Goal: Task Accomplishment & Management: Manage account settings

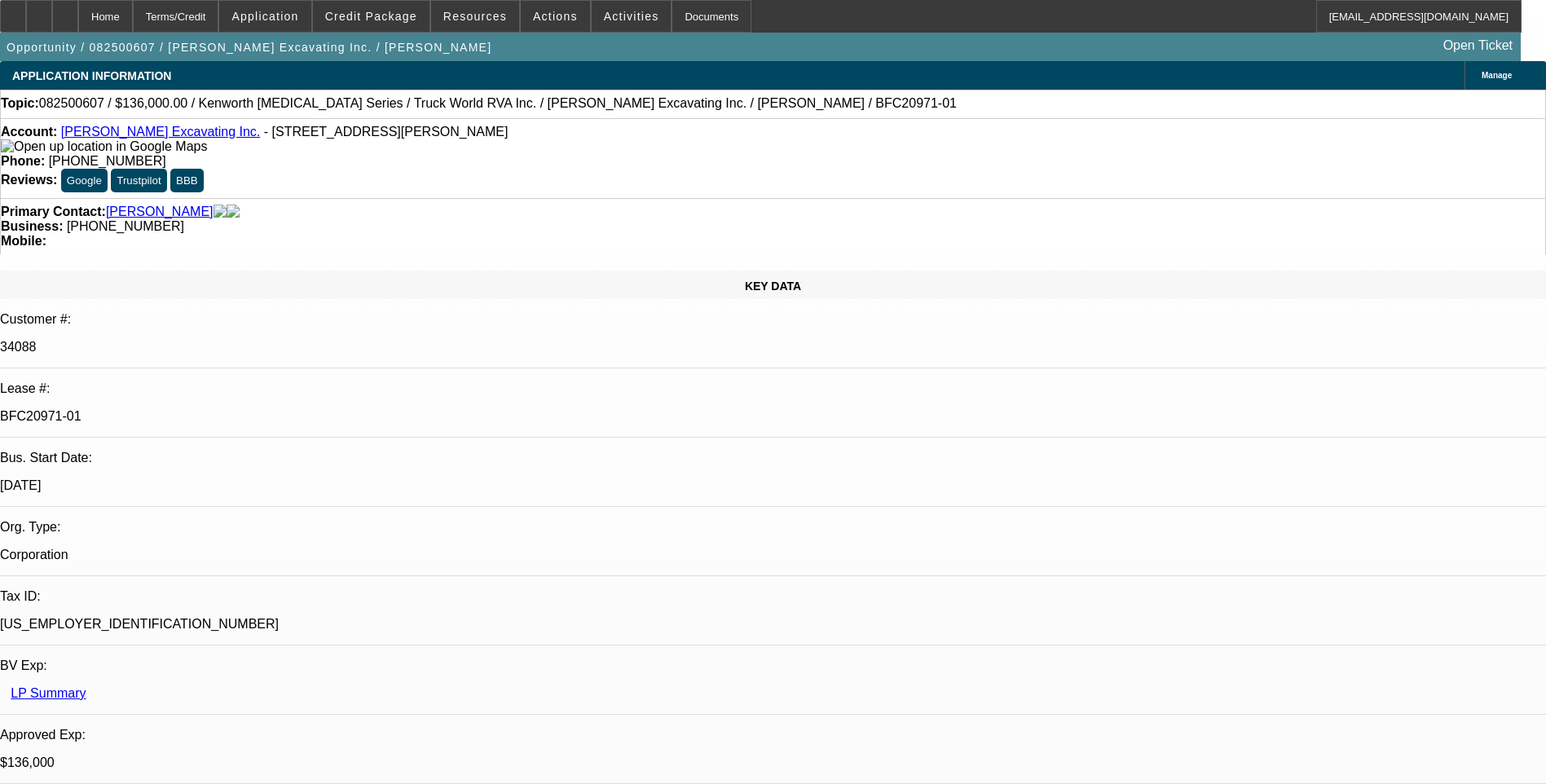
select select "0"
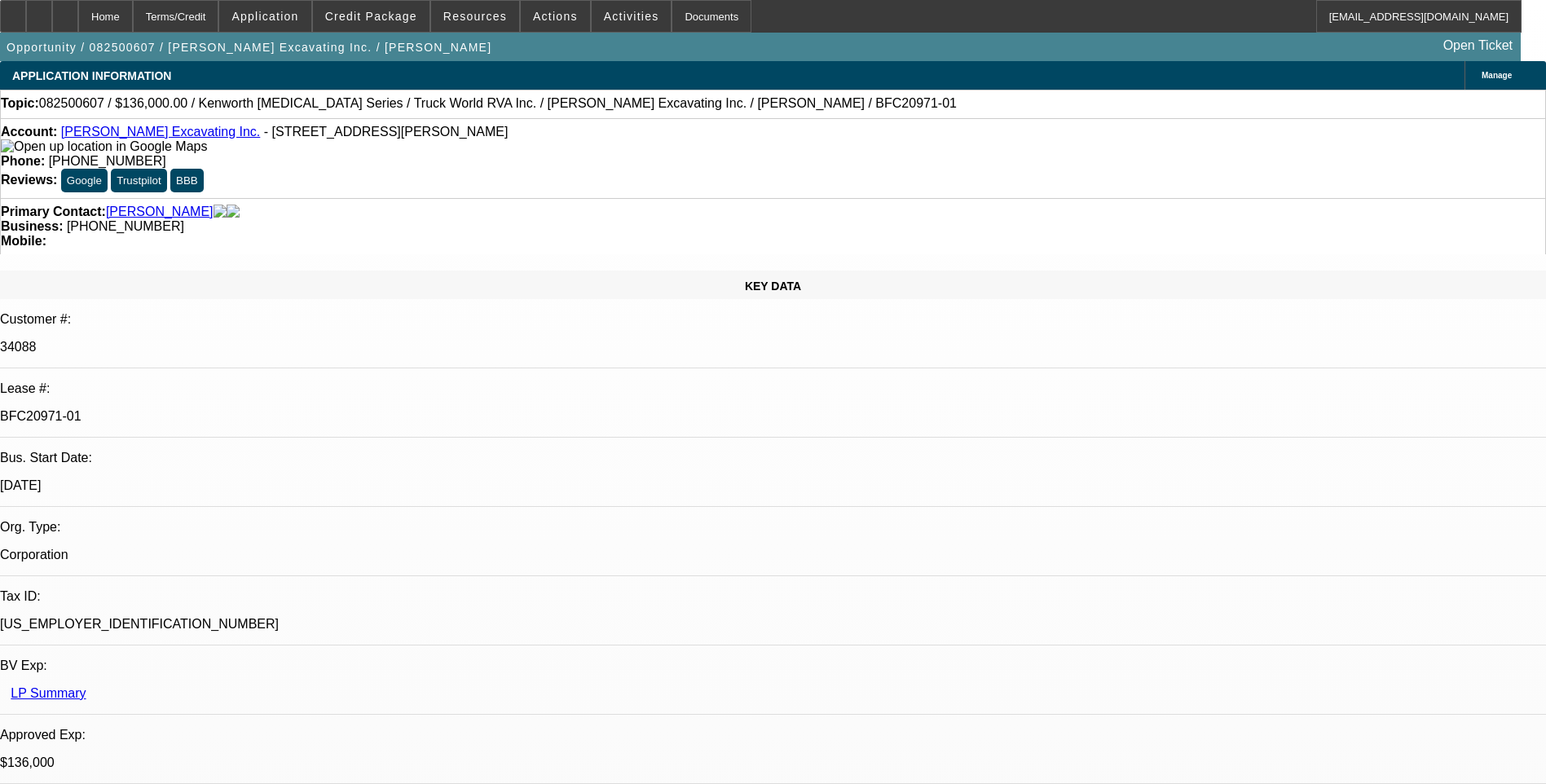
select select "0"
select select "1"
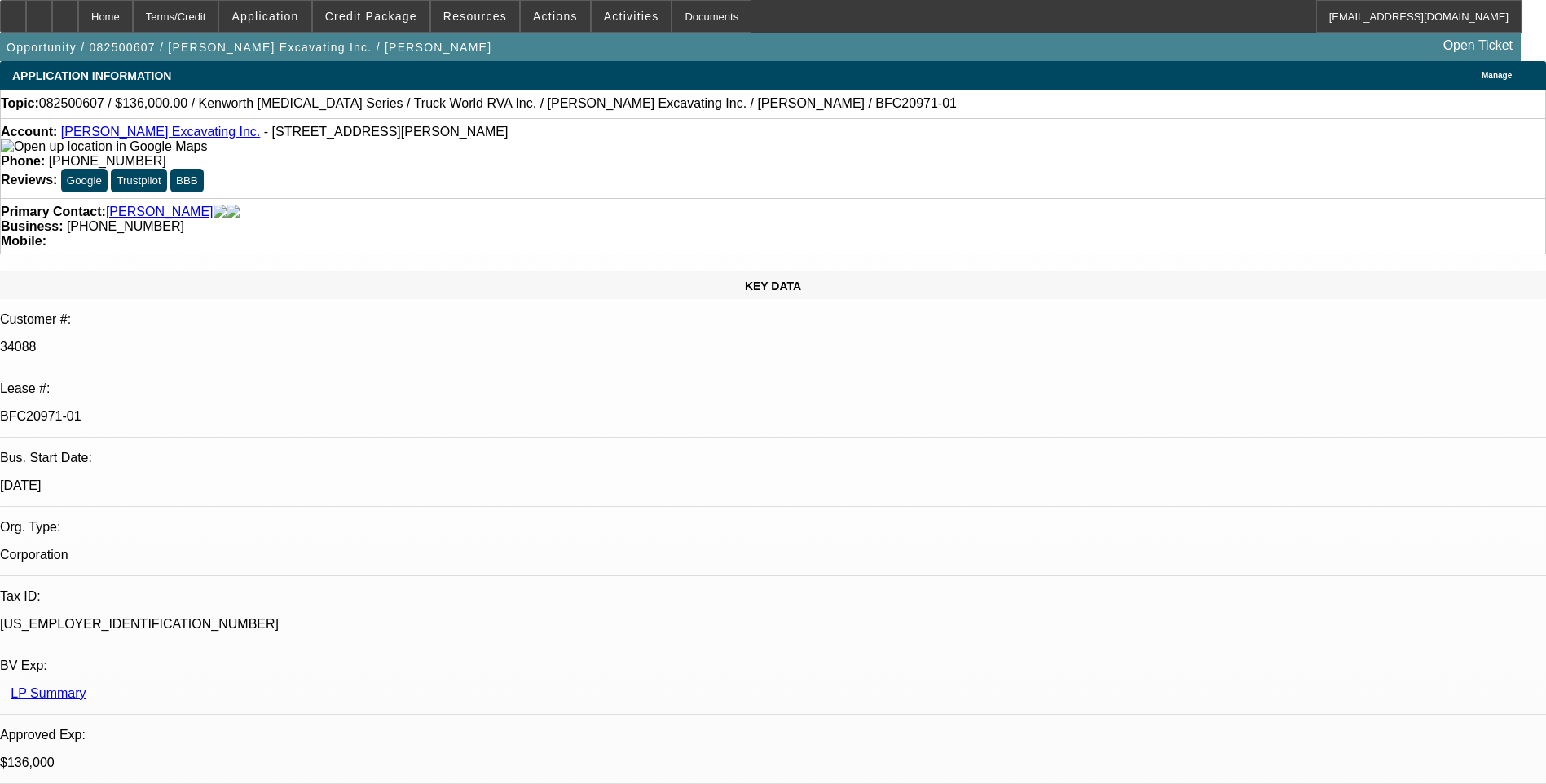
select select "1"
select select "6"
select select "1"
select select "6"
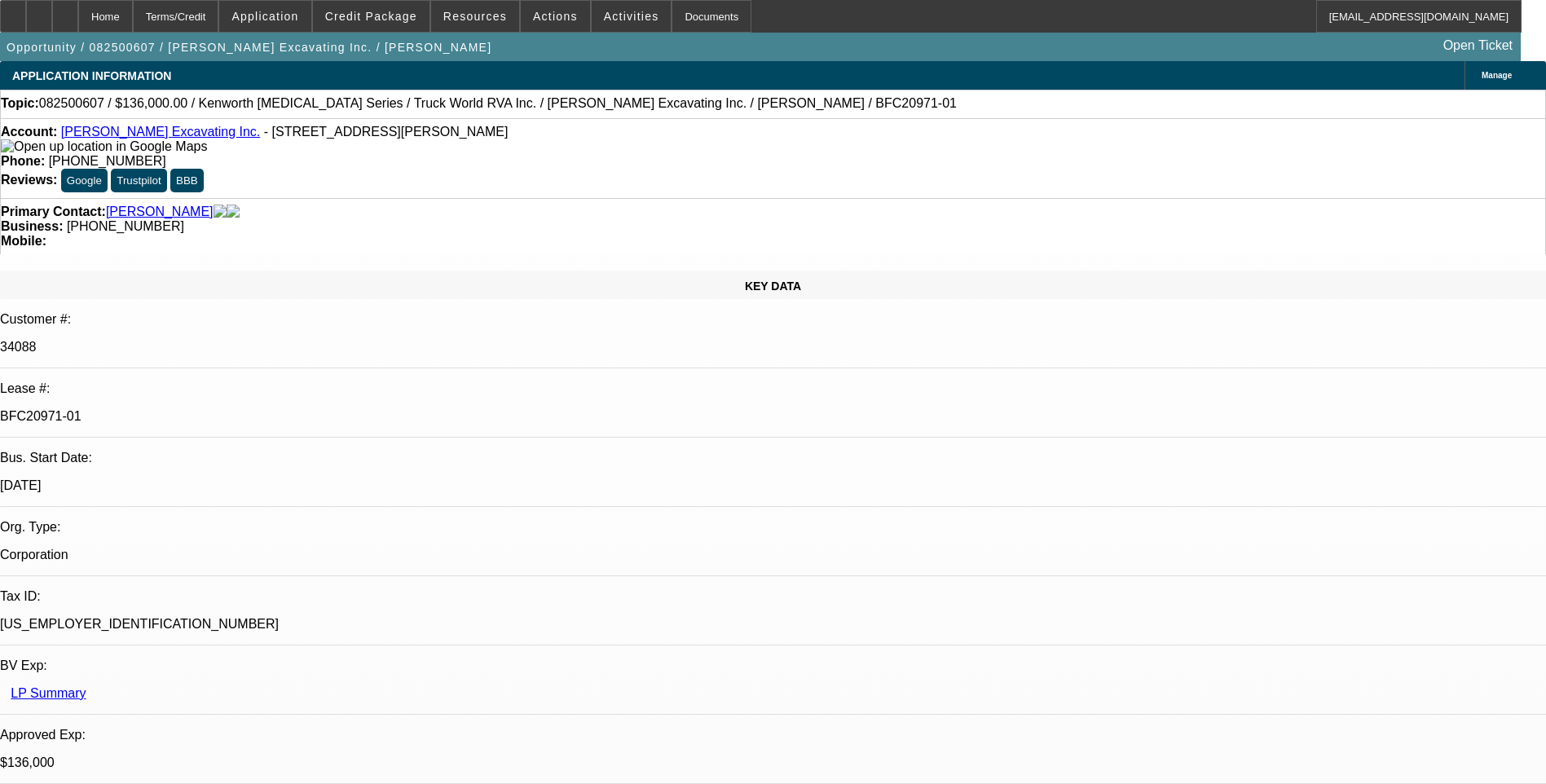
select select "1"
select select "6"
click at [1018, 115] on div "Topic: 082500607 / $136,000.00 / Kenworth T3 Series / Truck World RVA Inc. / Ro…" at bounding box center [773, 104] width 1546 height 28
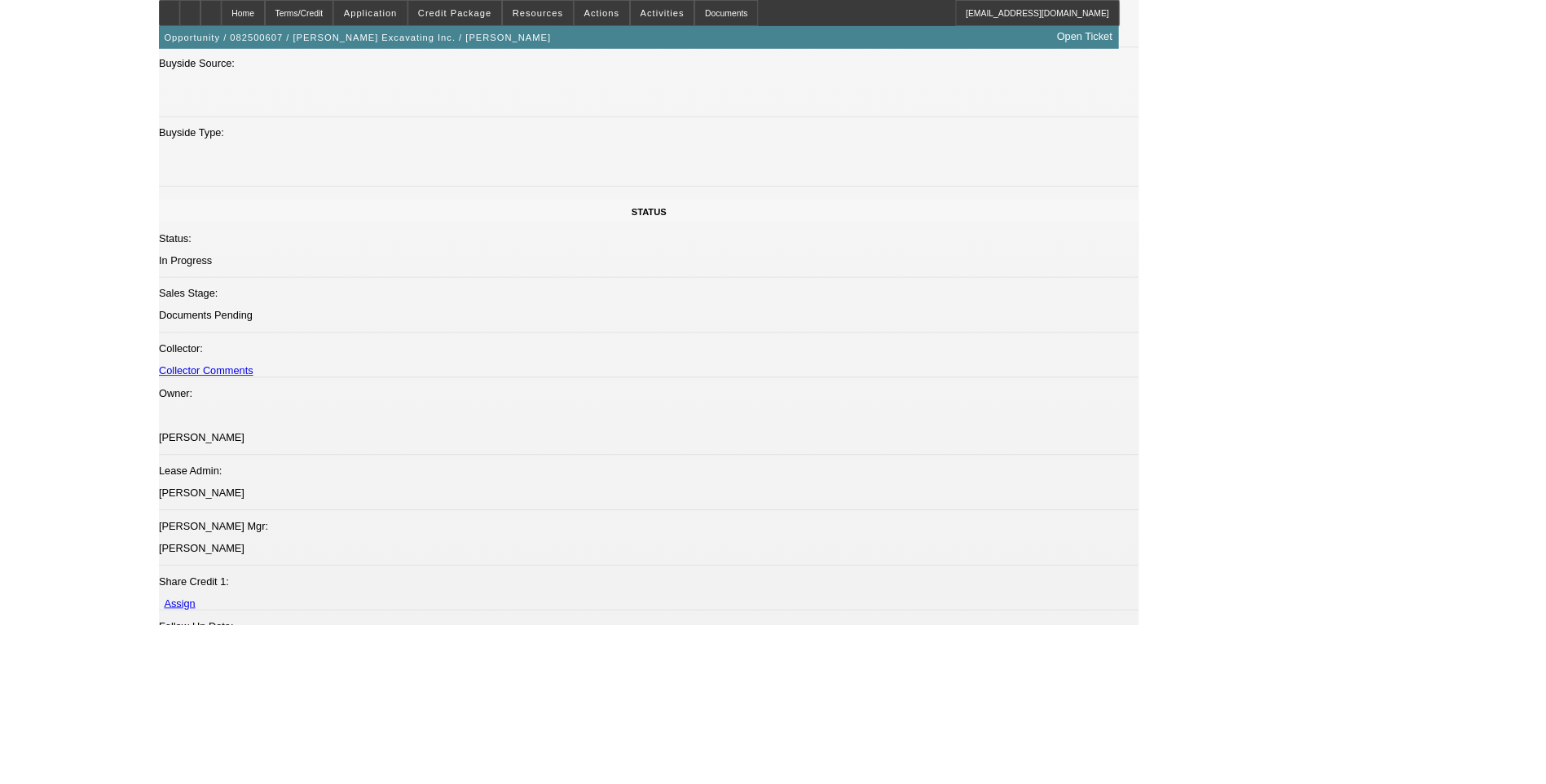
scroll to position [1554, 0]
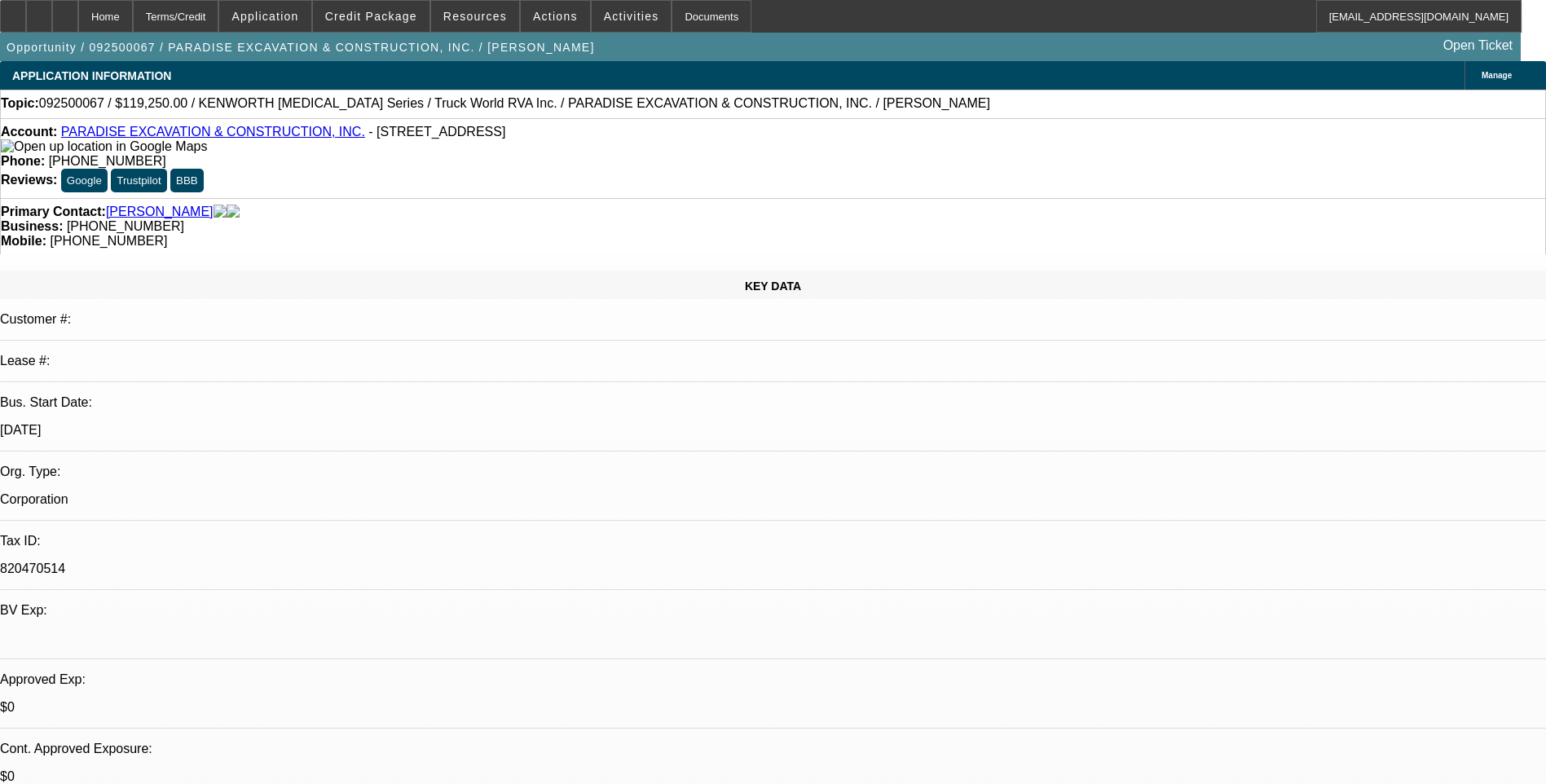
select select "0.1"
select select "0"
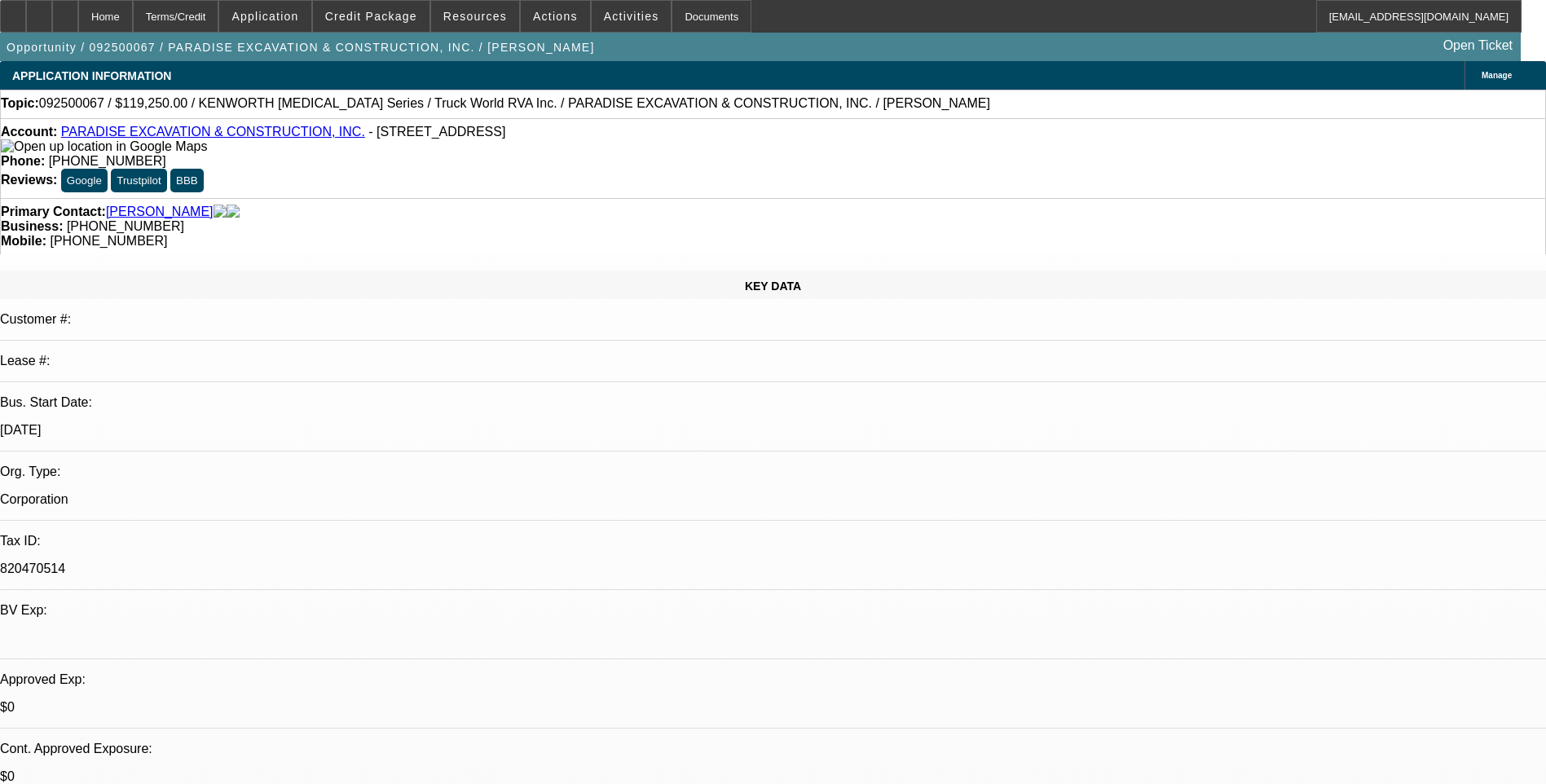
select select "0"
select select "1"
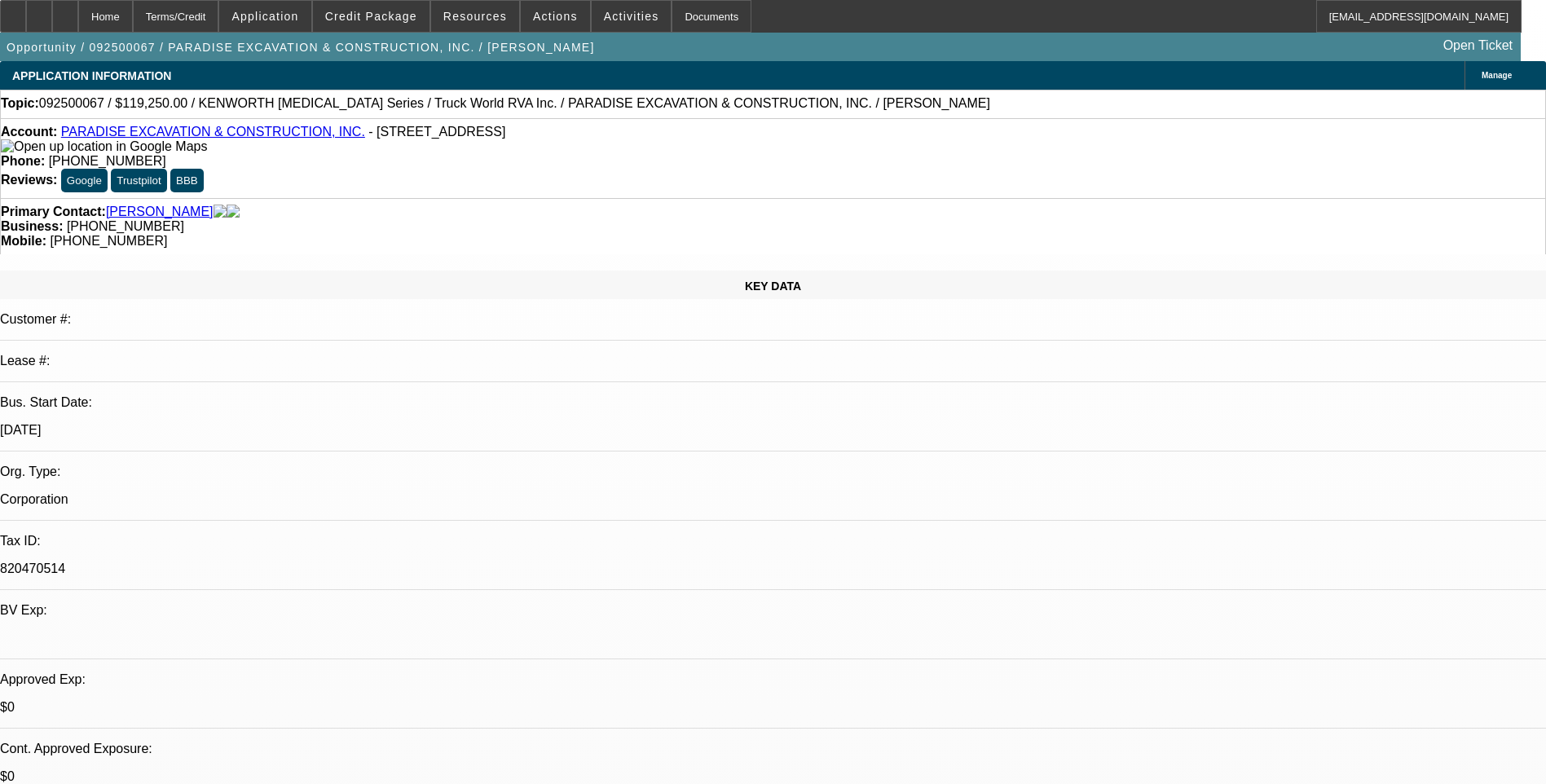
select select "1"
select select "6"
select select "1"
select select "6"
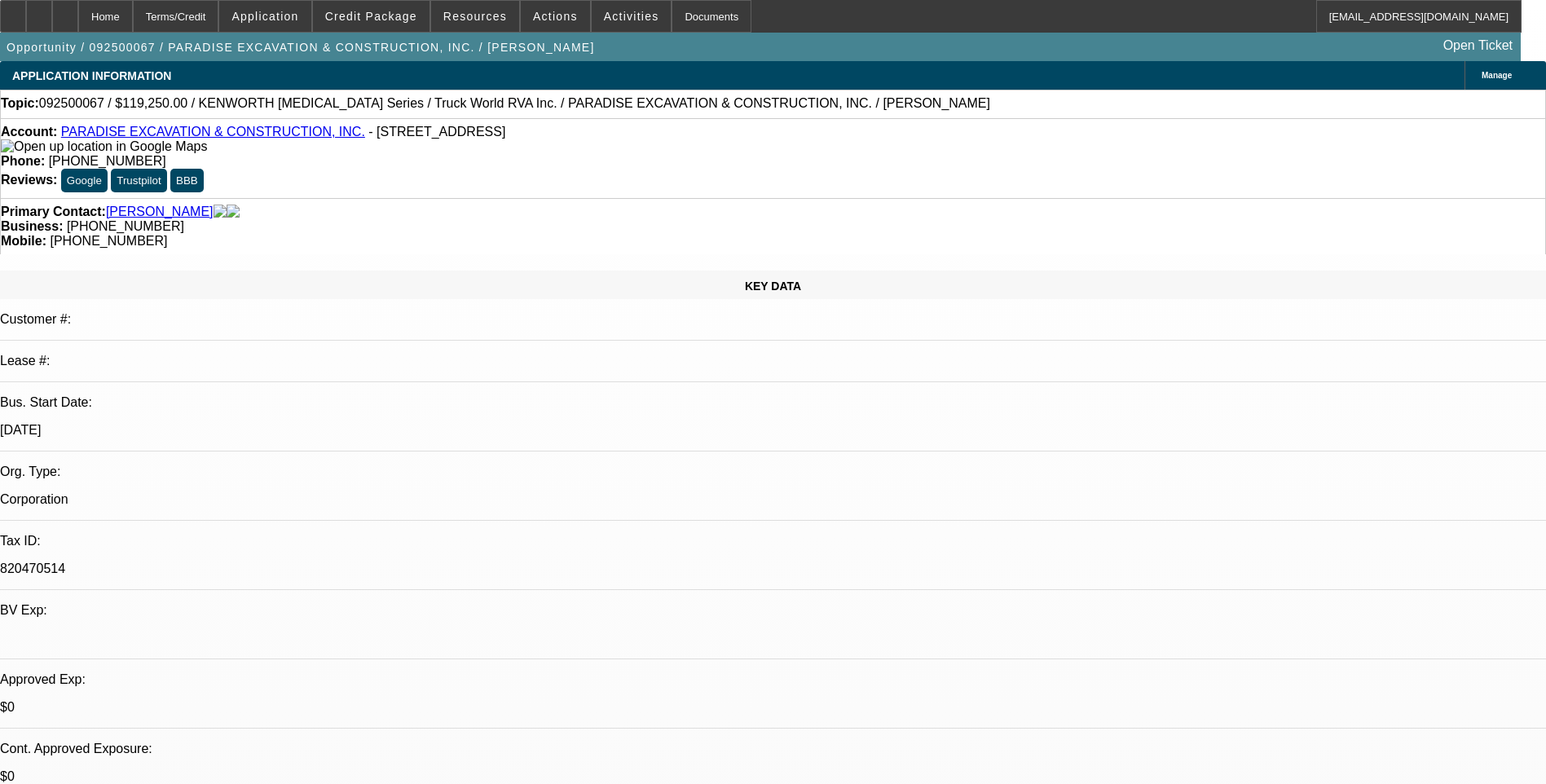
select select "1"
select select "6"
click at [216, 17] on div "Terms/Credit" at bounding box center [175, 16] width 86 height 32
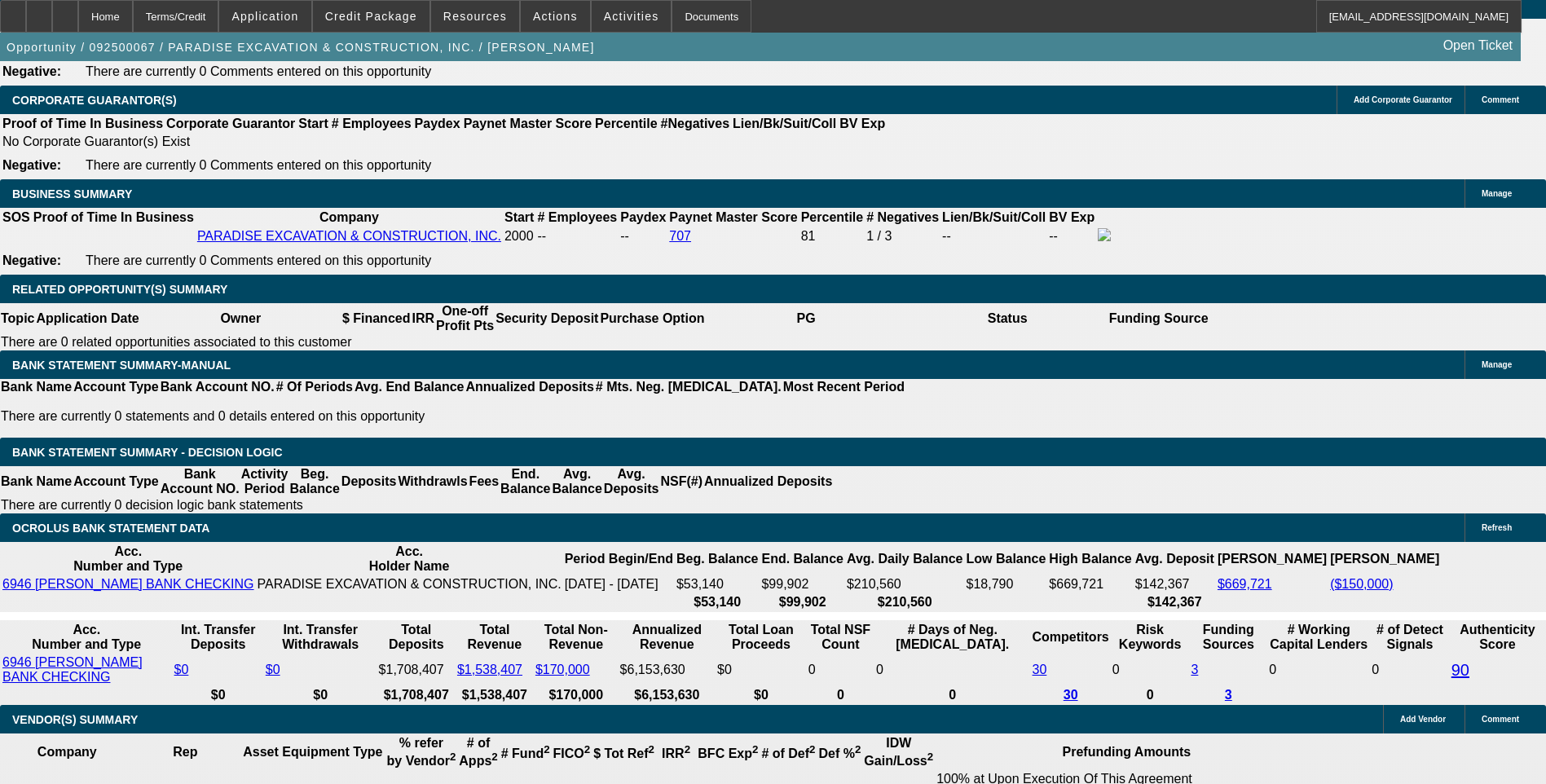
scroll to position [2401, 0]
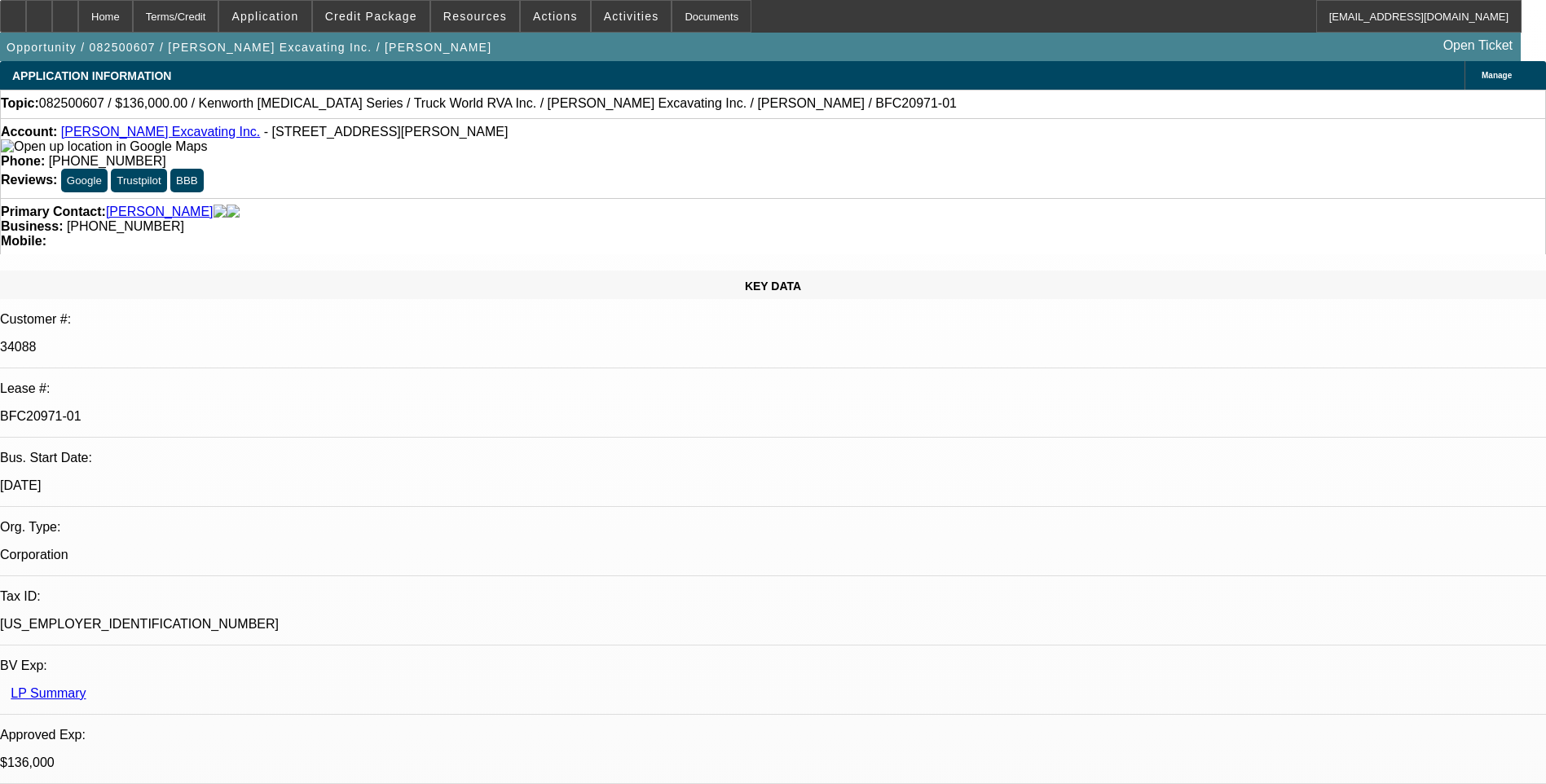
select select "0"
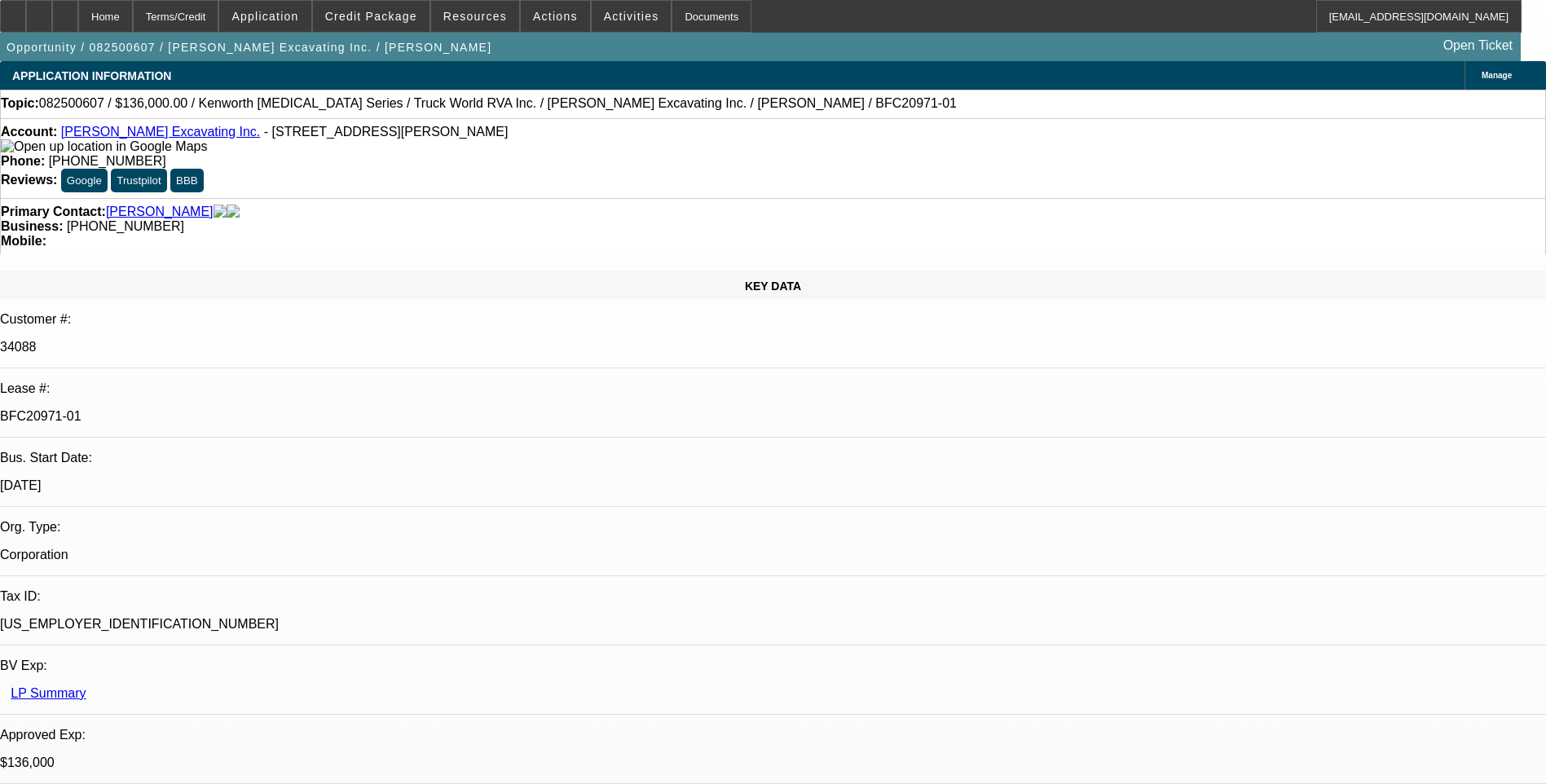
select select "0"
select select "1"
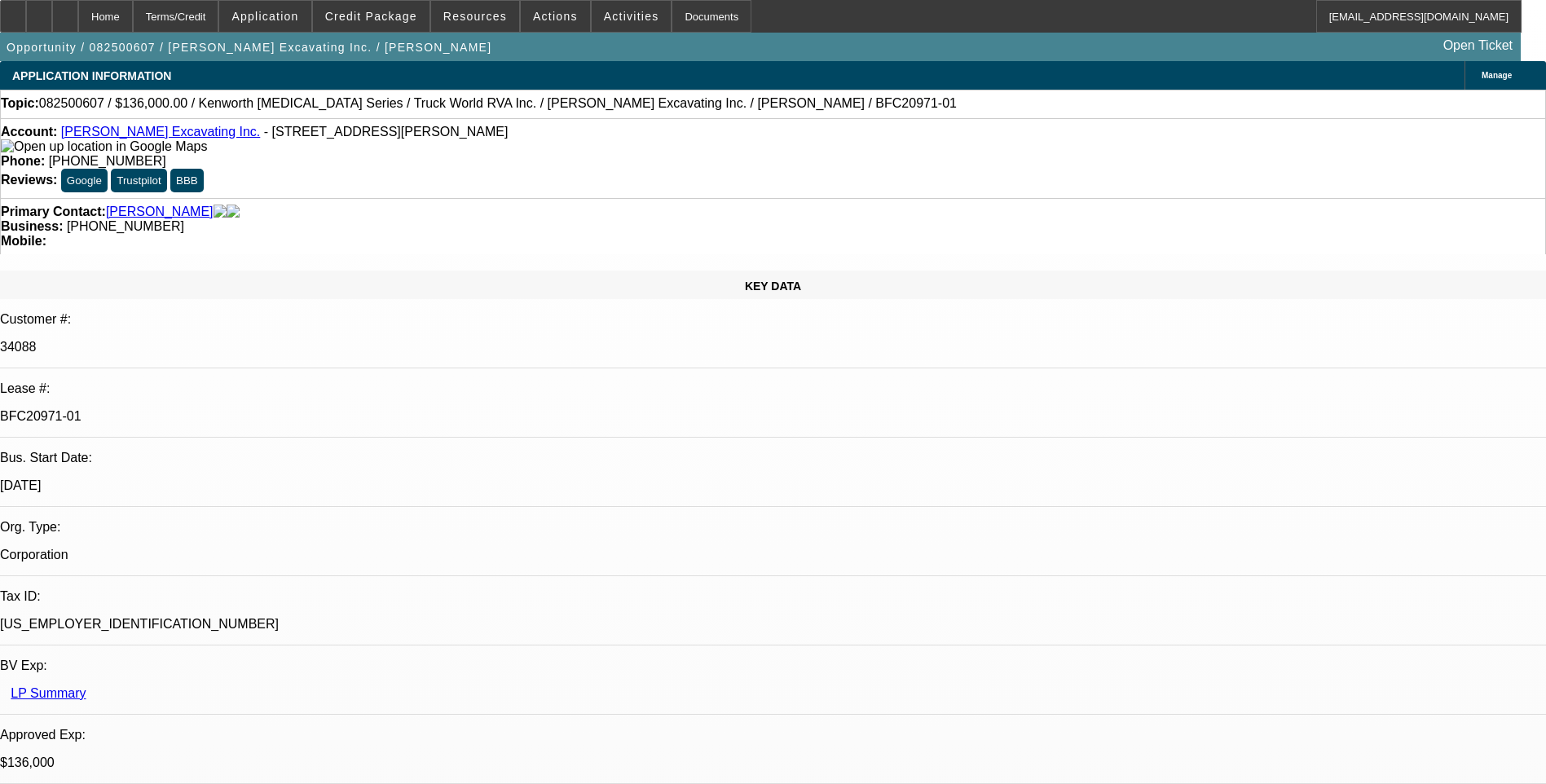
select select "1"
select select "6"
select select "1"
select select "6"
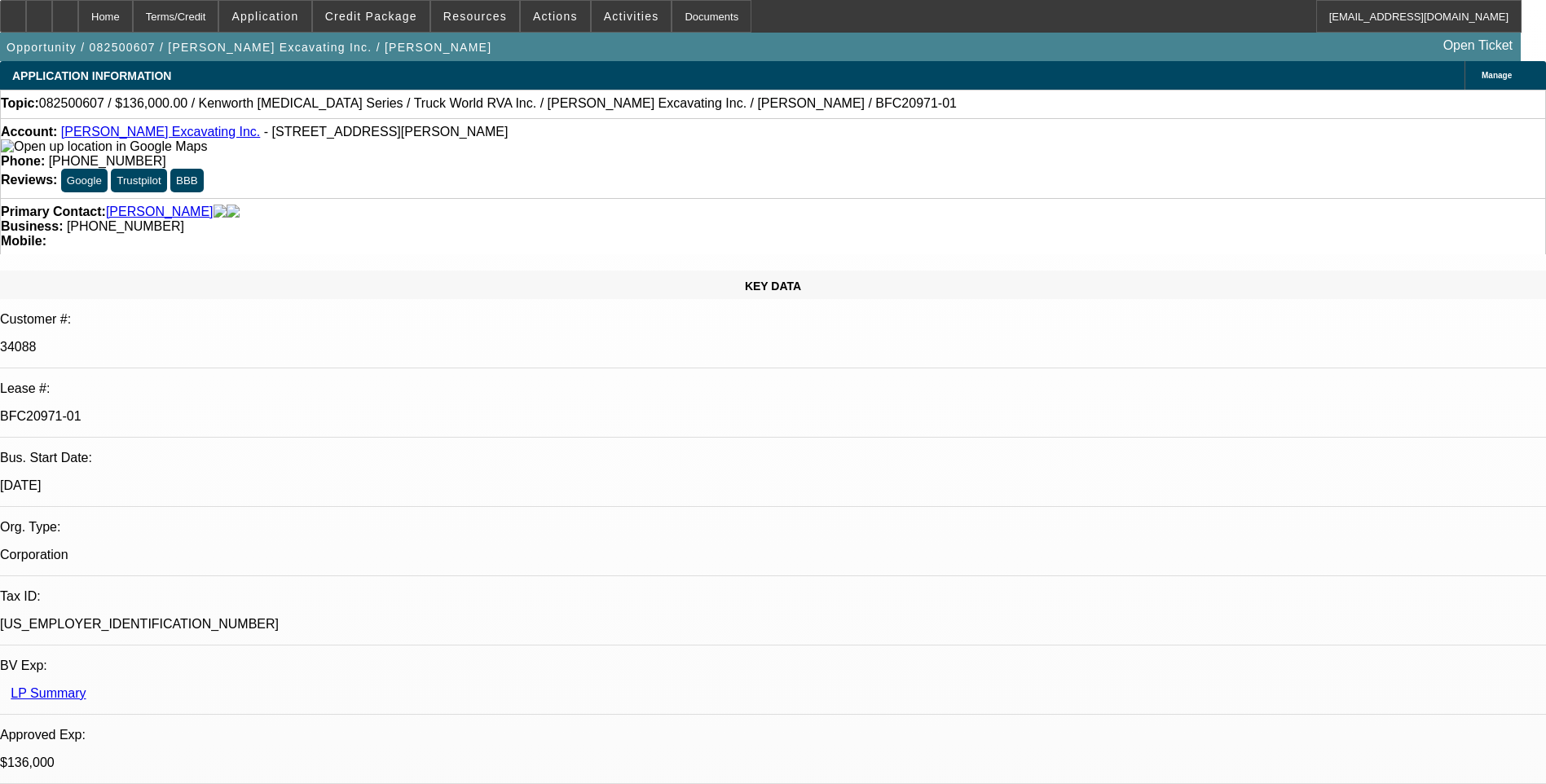
select select "1"
select select "6"
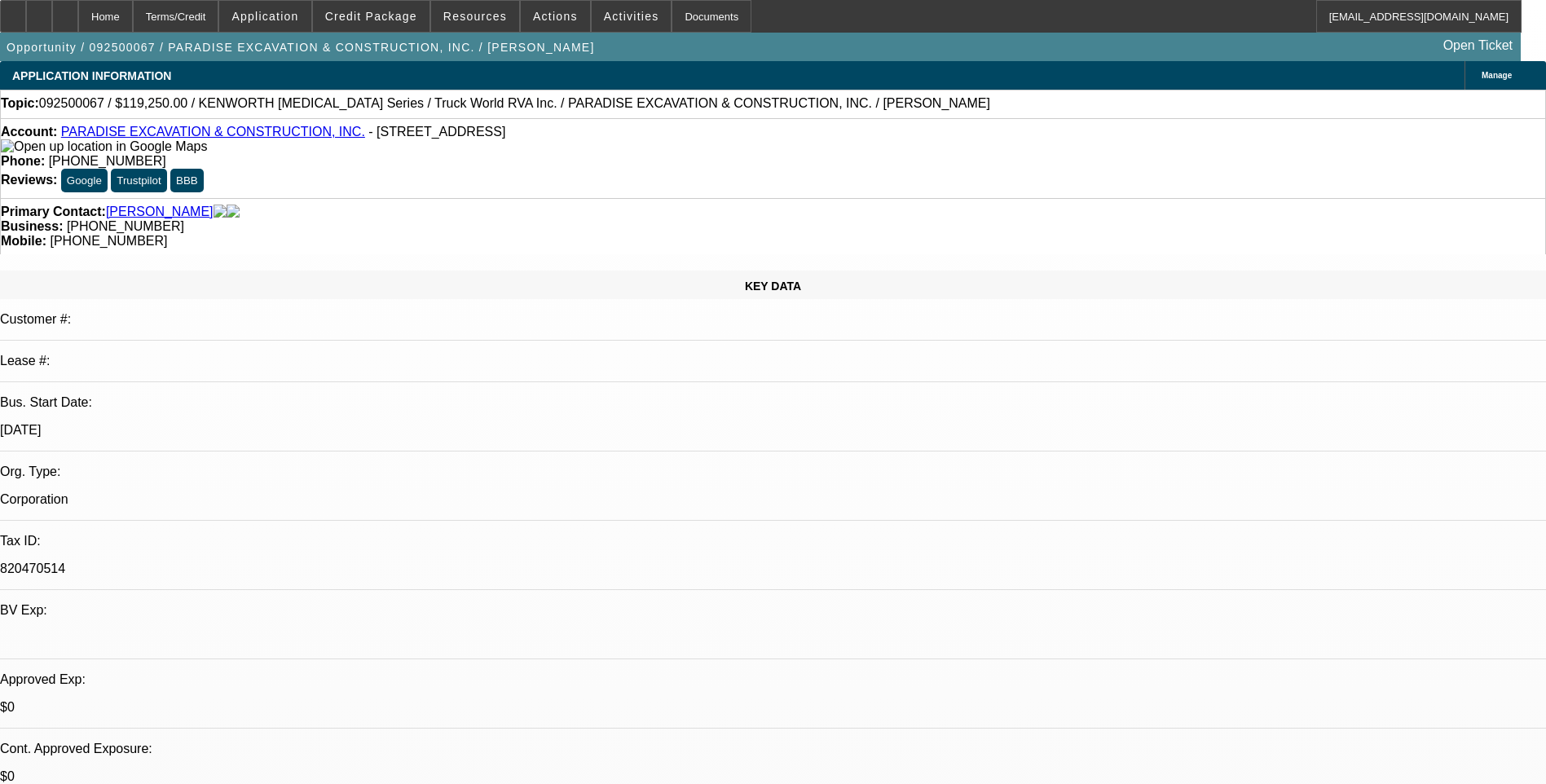
select select "0.1"
select select "0"
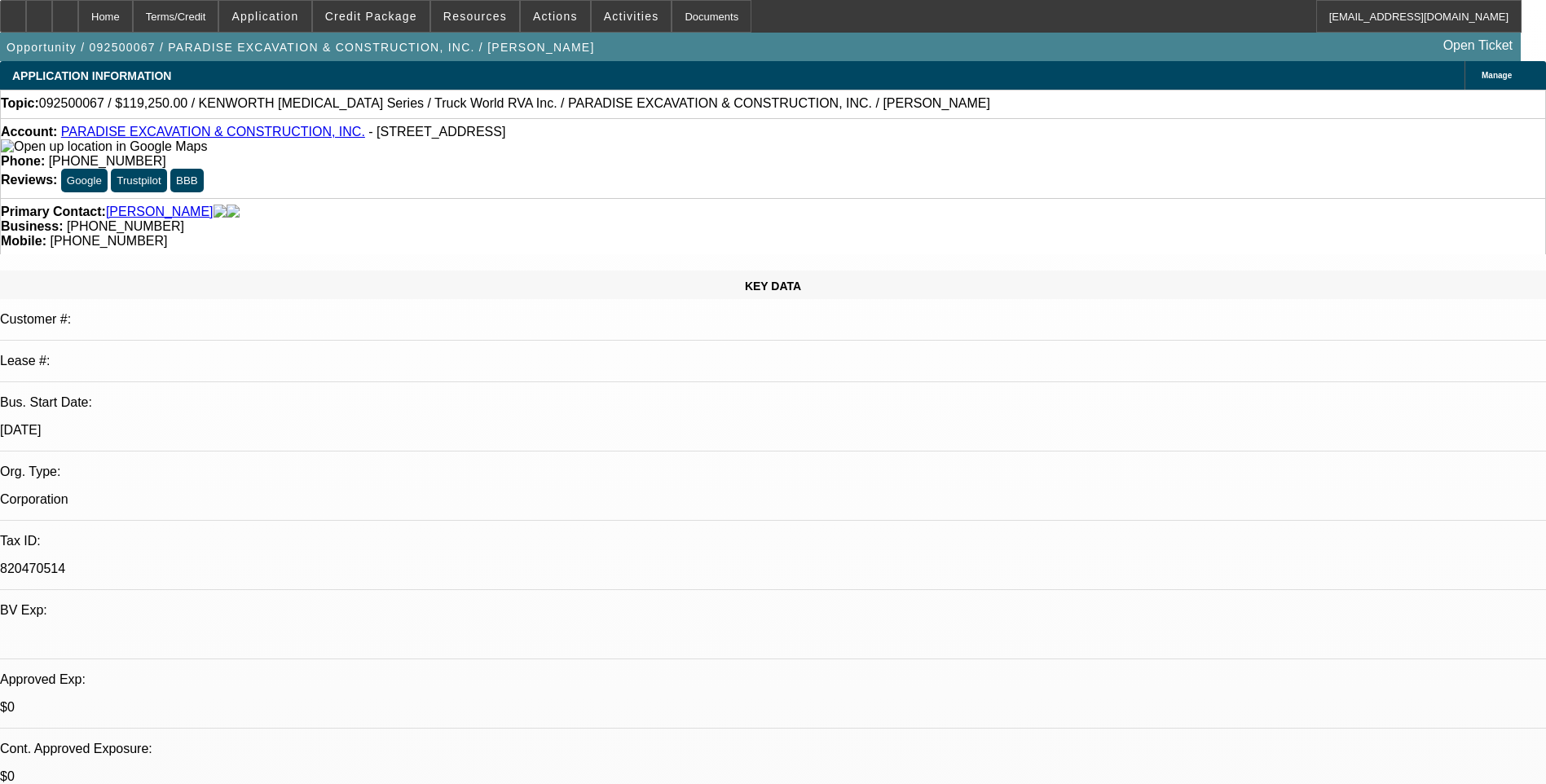
select select "0"
select select "1"
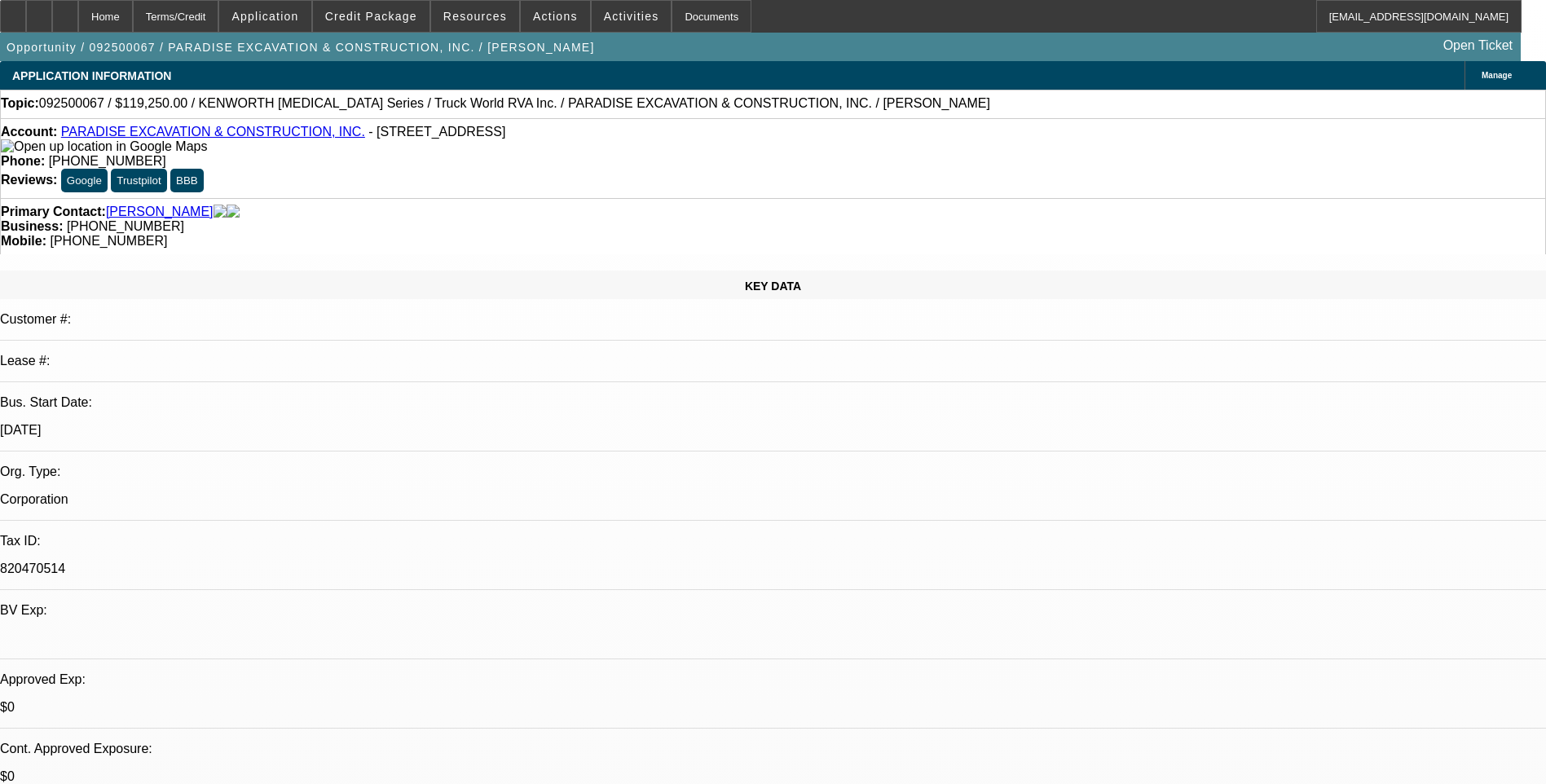
select select "1"
select select "6"
select select "1"
select select "6"
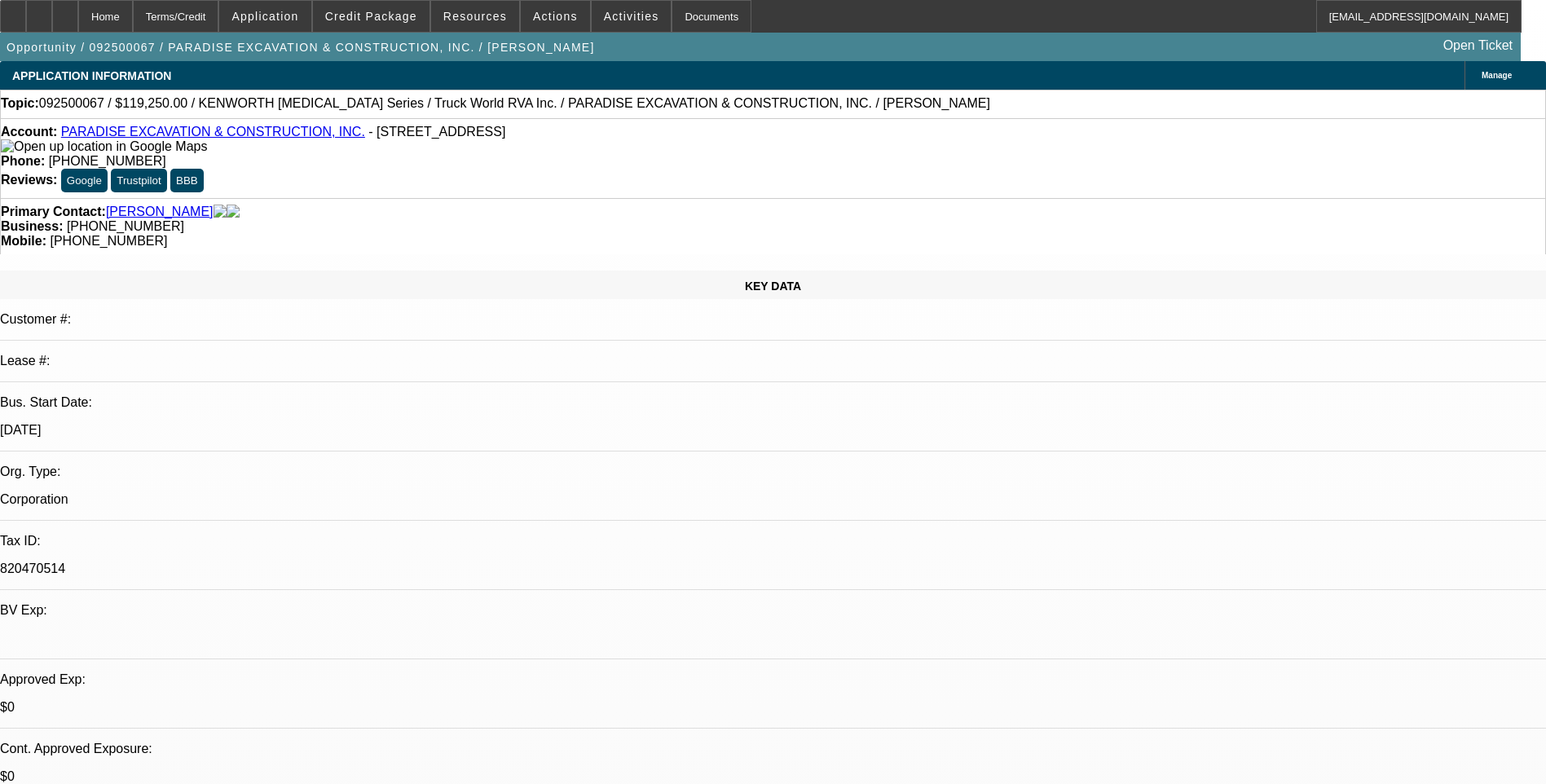
select select "1"
select select "6"
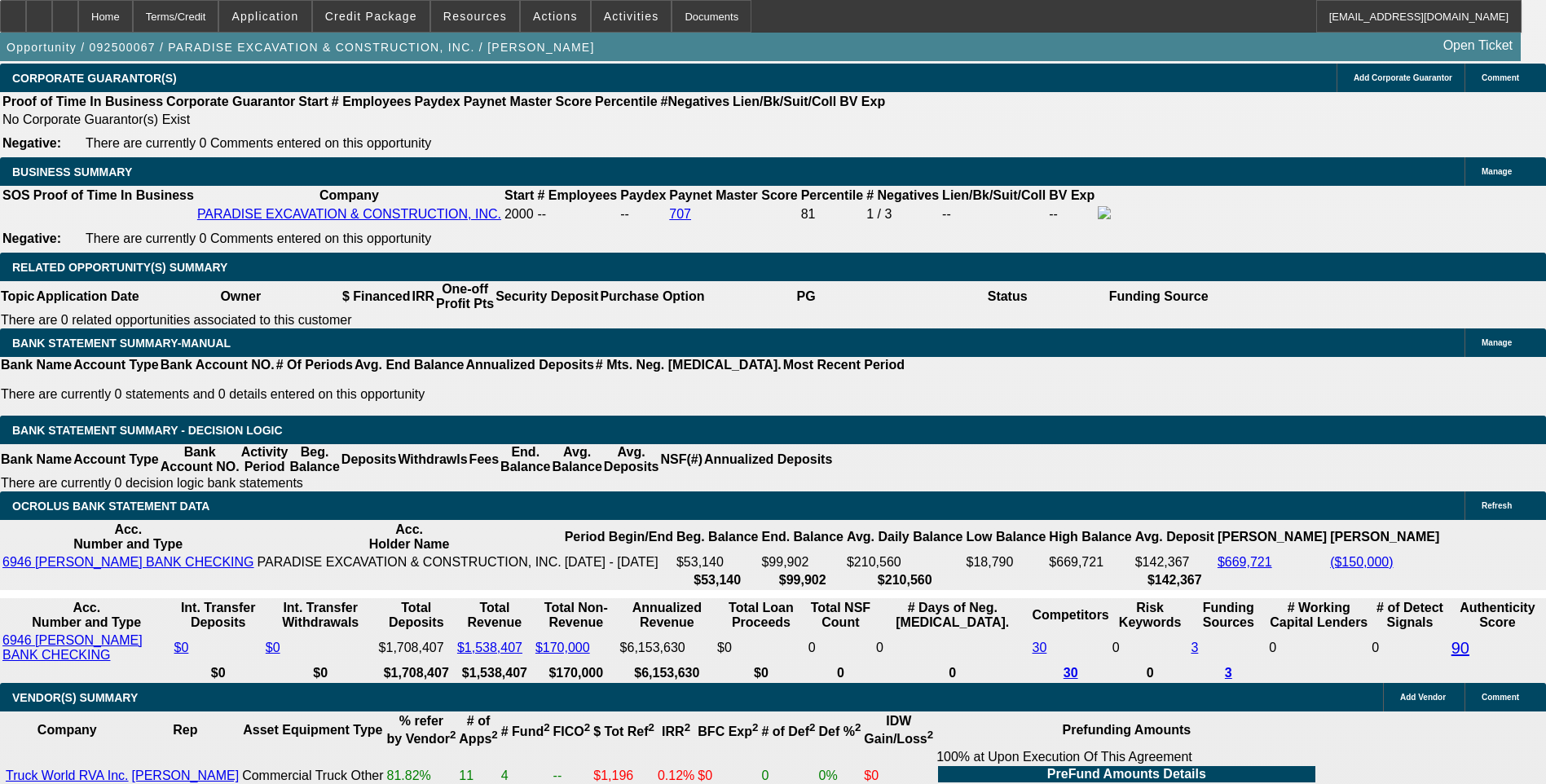
scroll to position [2525, 0]
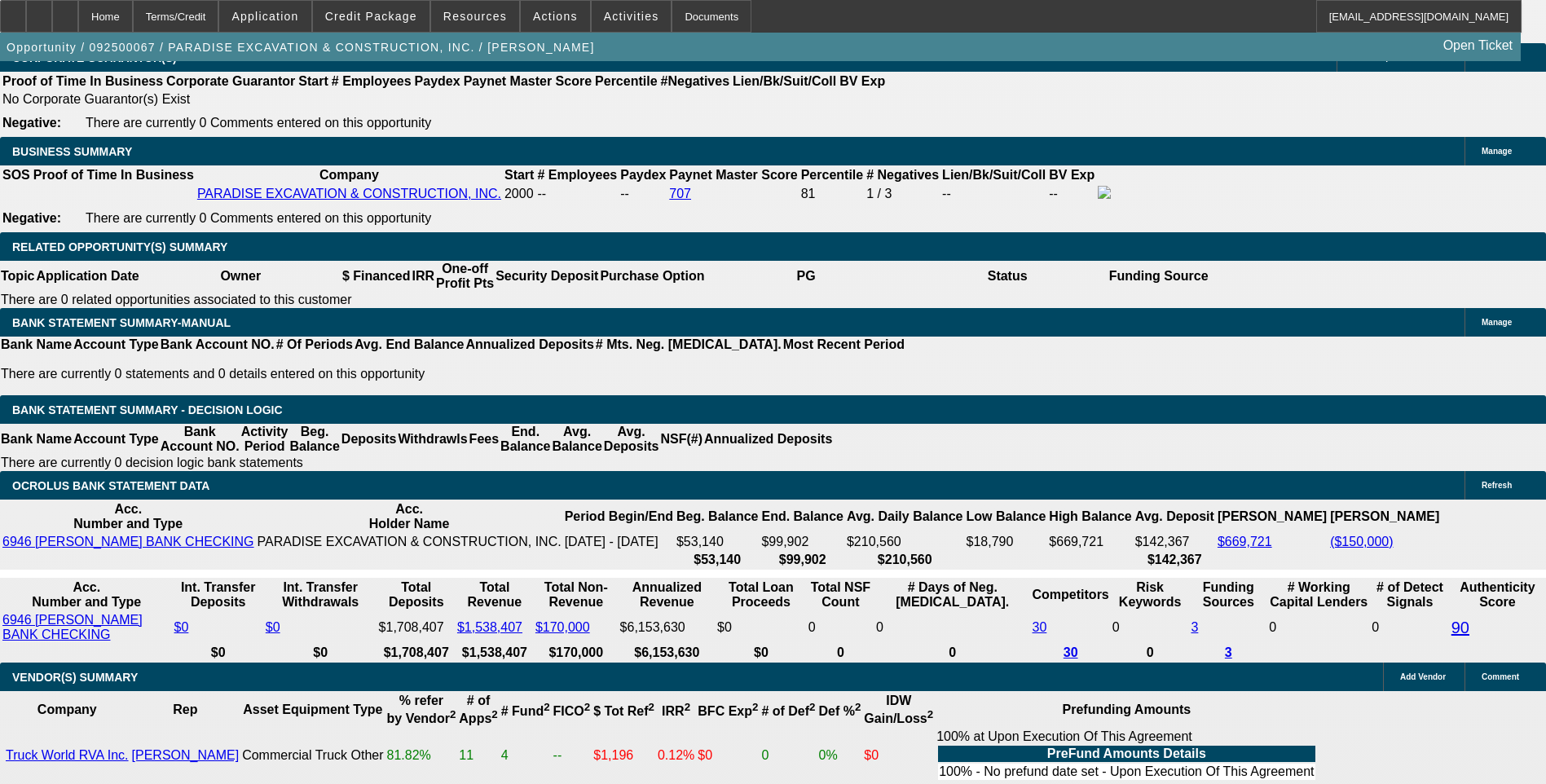
select select "0"
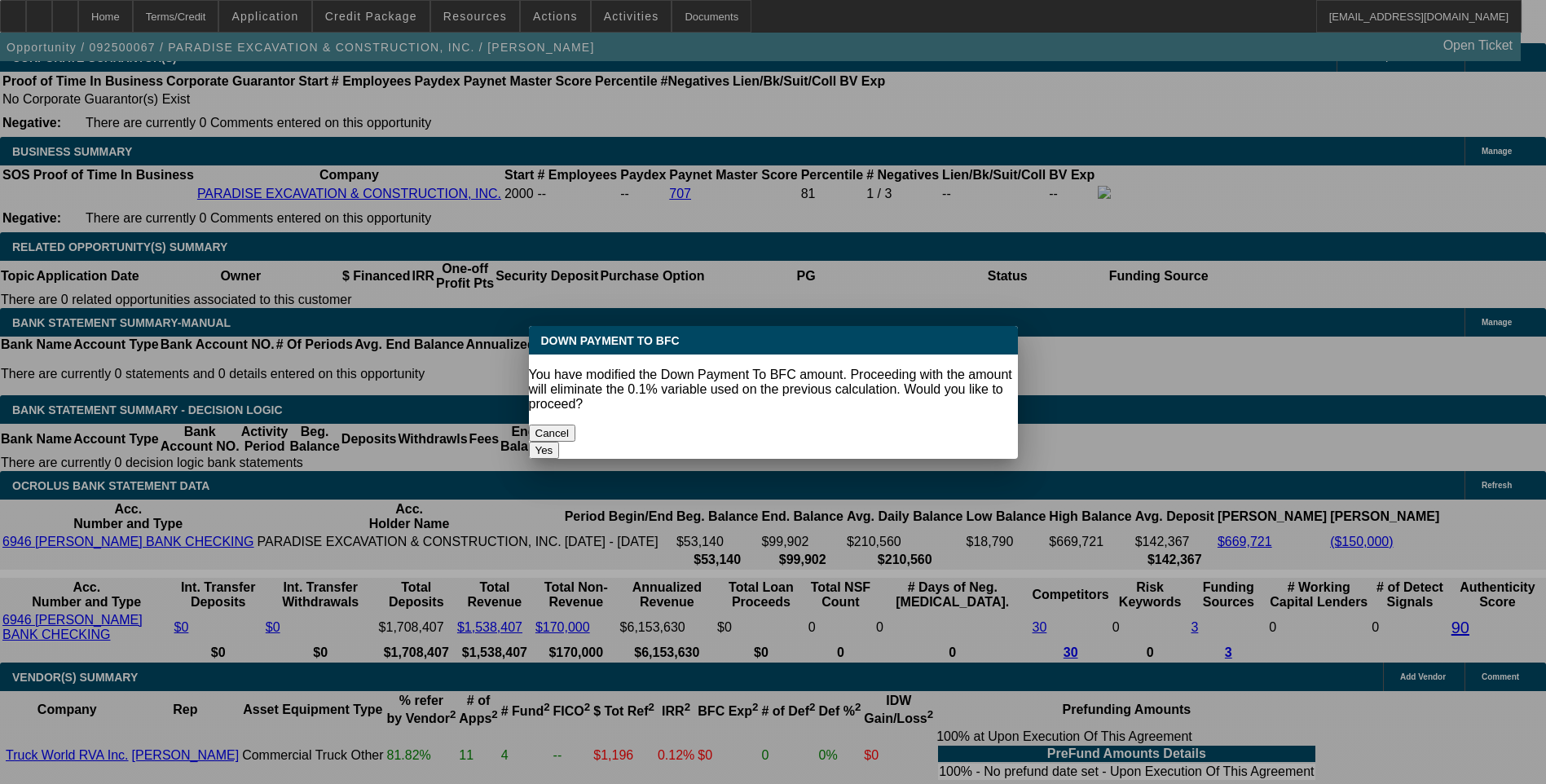
click at [560, 442] on button "Yes" at bounding box center [544, 450] width 31 height 17
type input "$0.00"
type input "UNKNOWN"
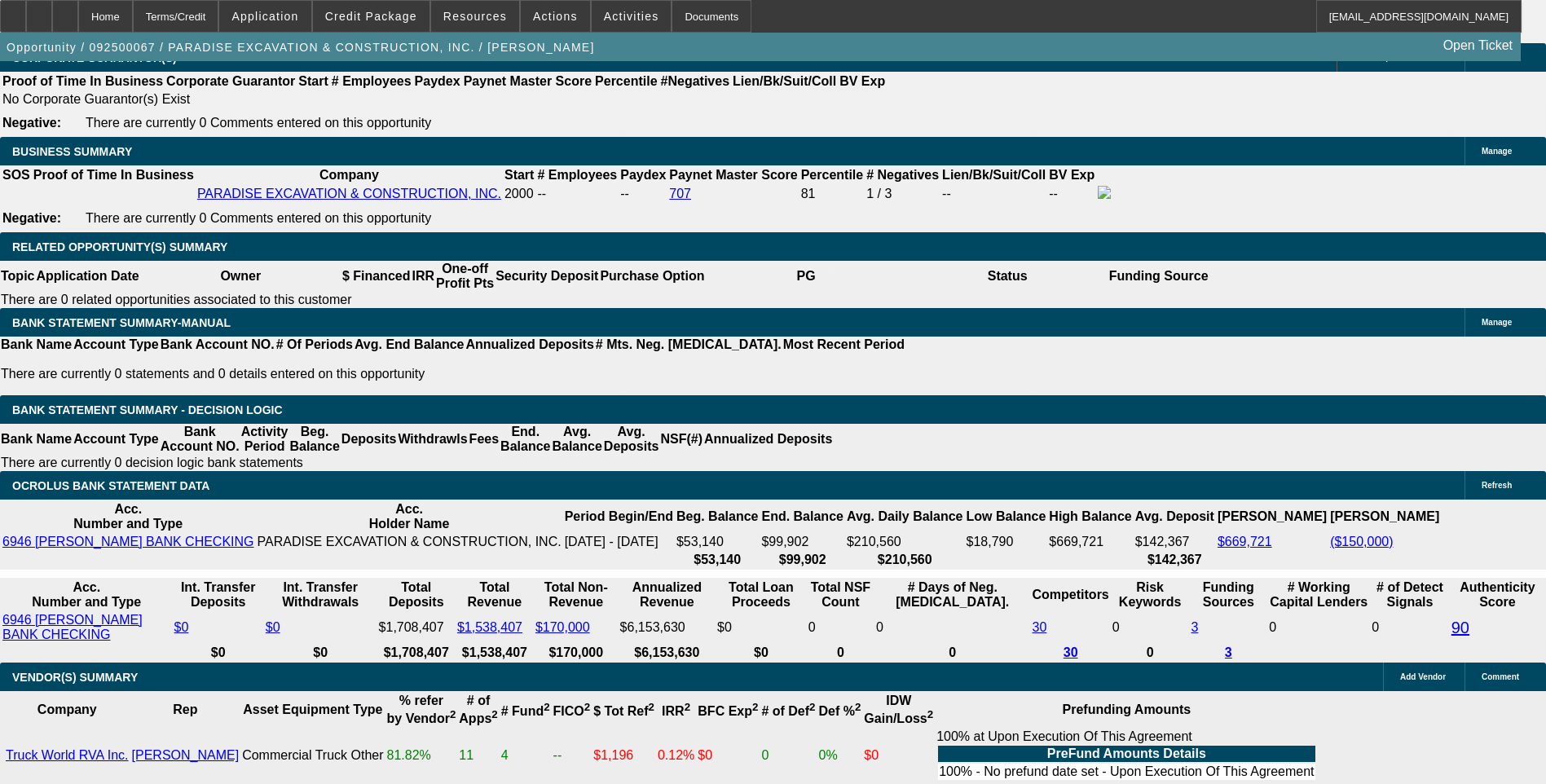
type input "$2,733.34"
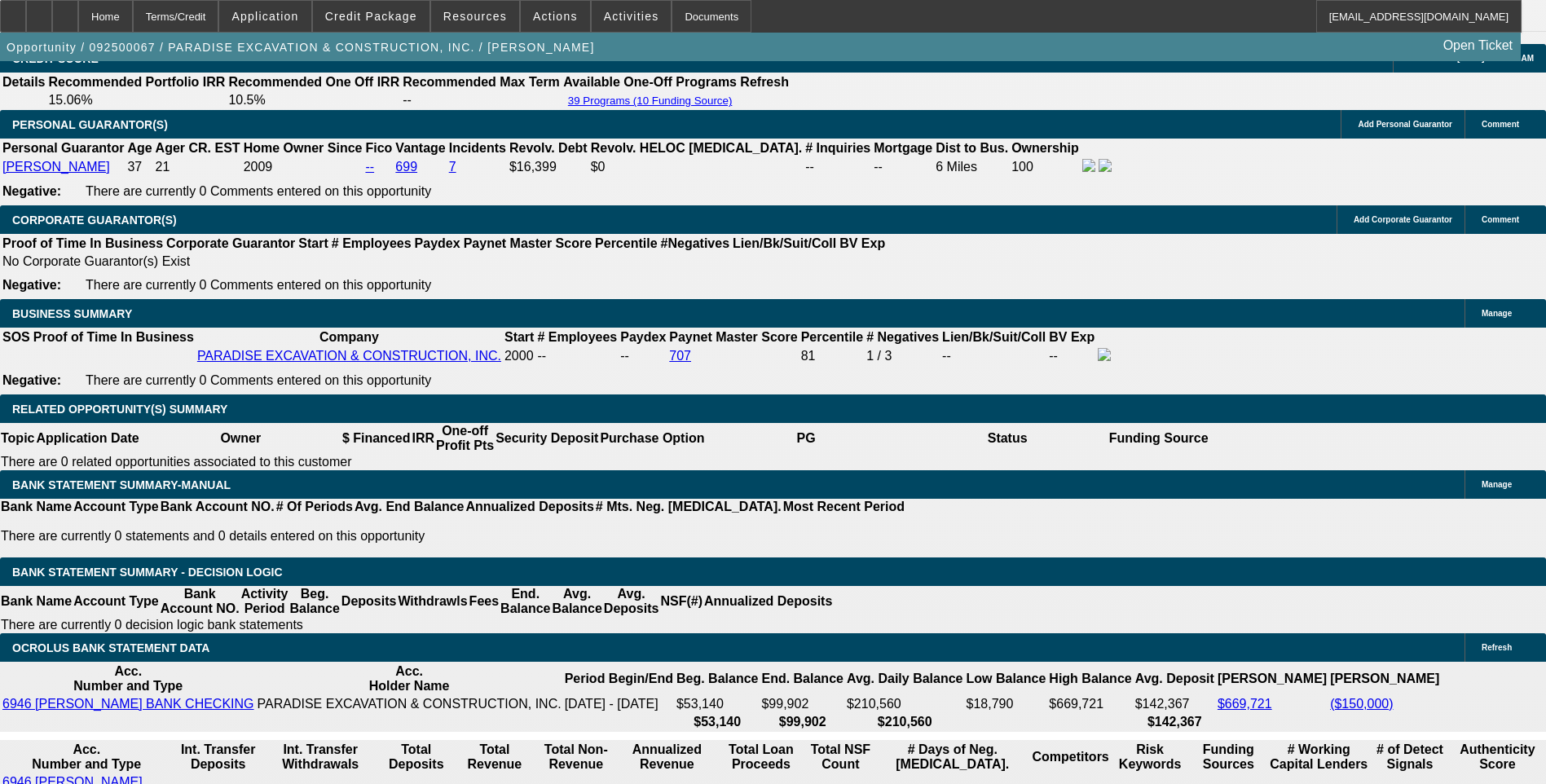
scroll to position [2362, 0]
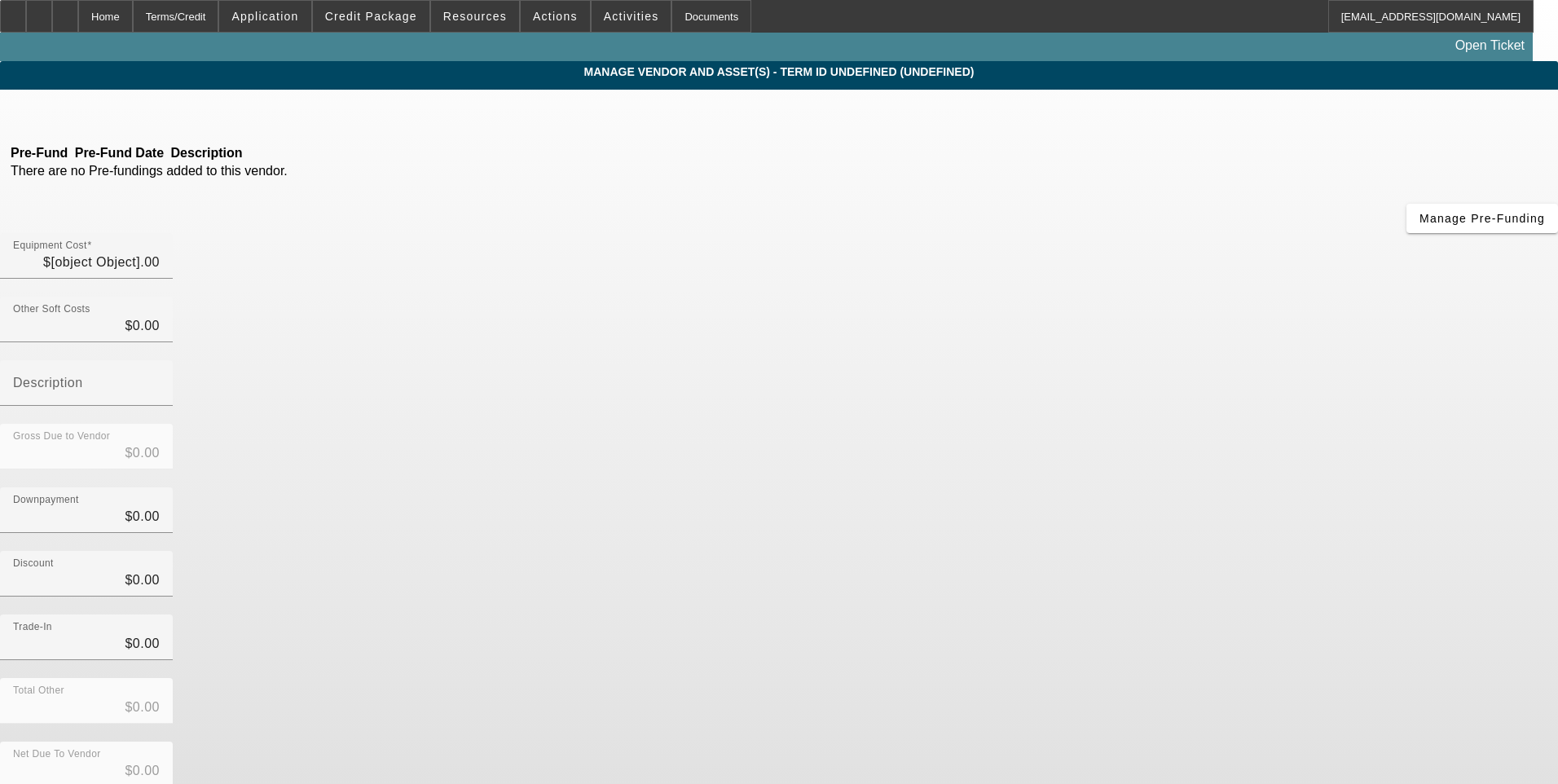
type input "$7,500.00"
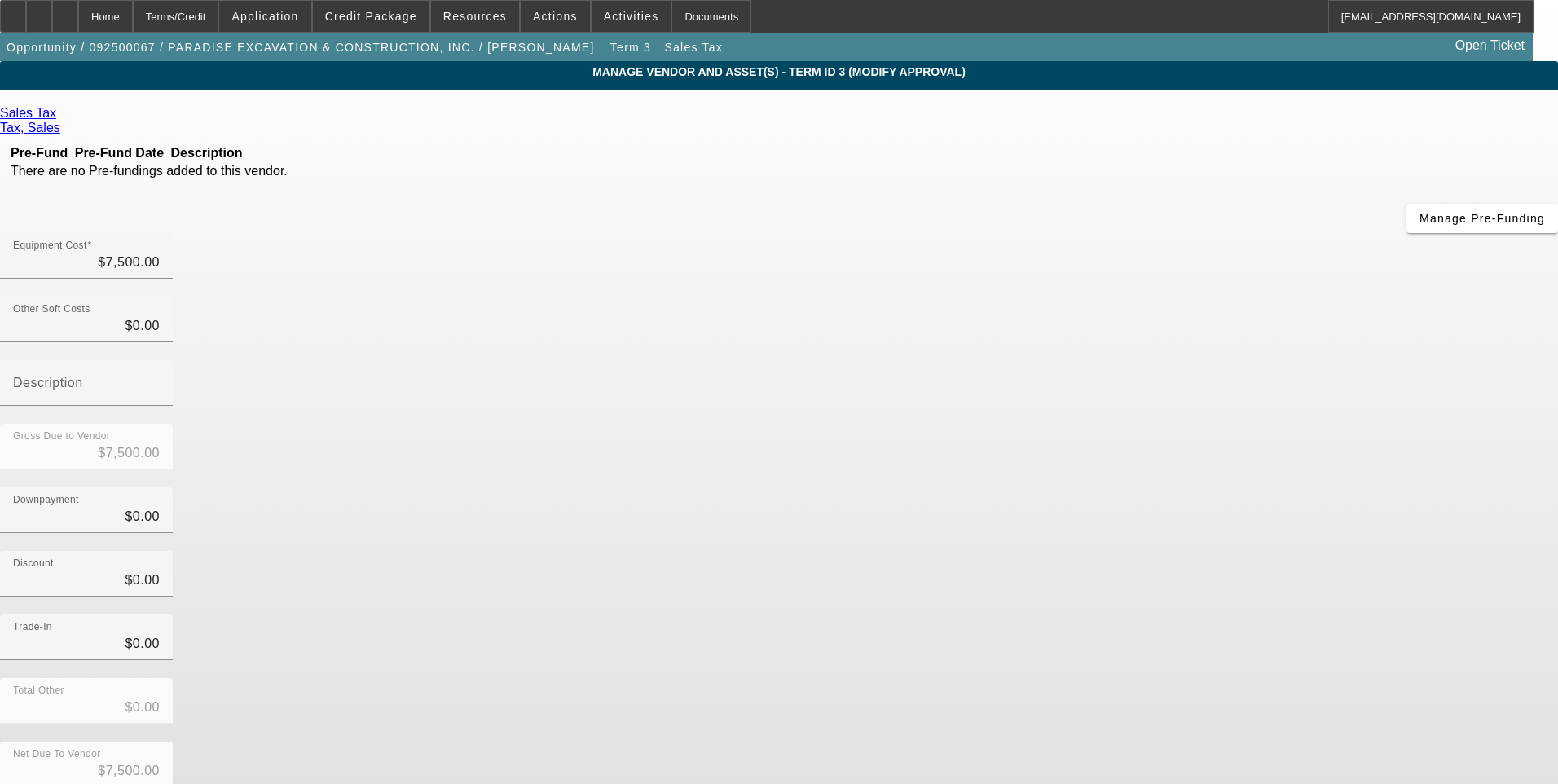
click at [1355, 28] on div "Remove Vendor" at bounding box center [1401, 14] width 91 height 28
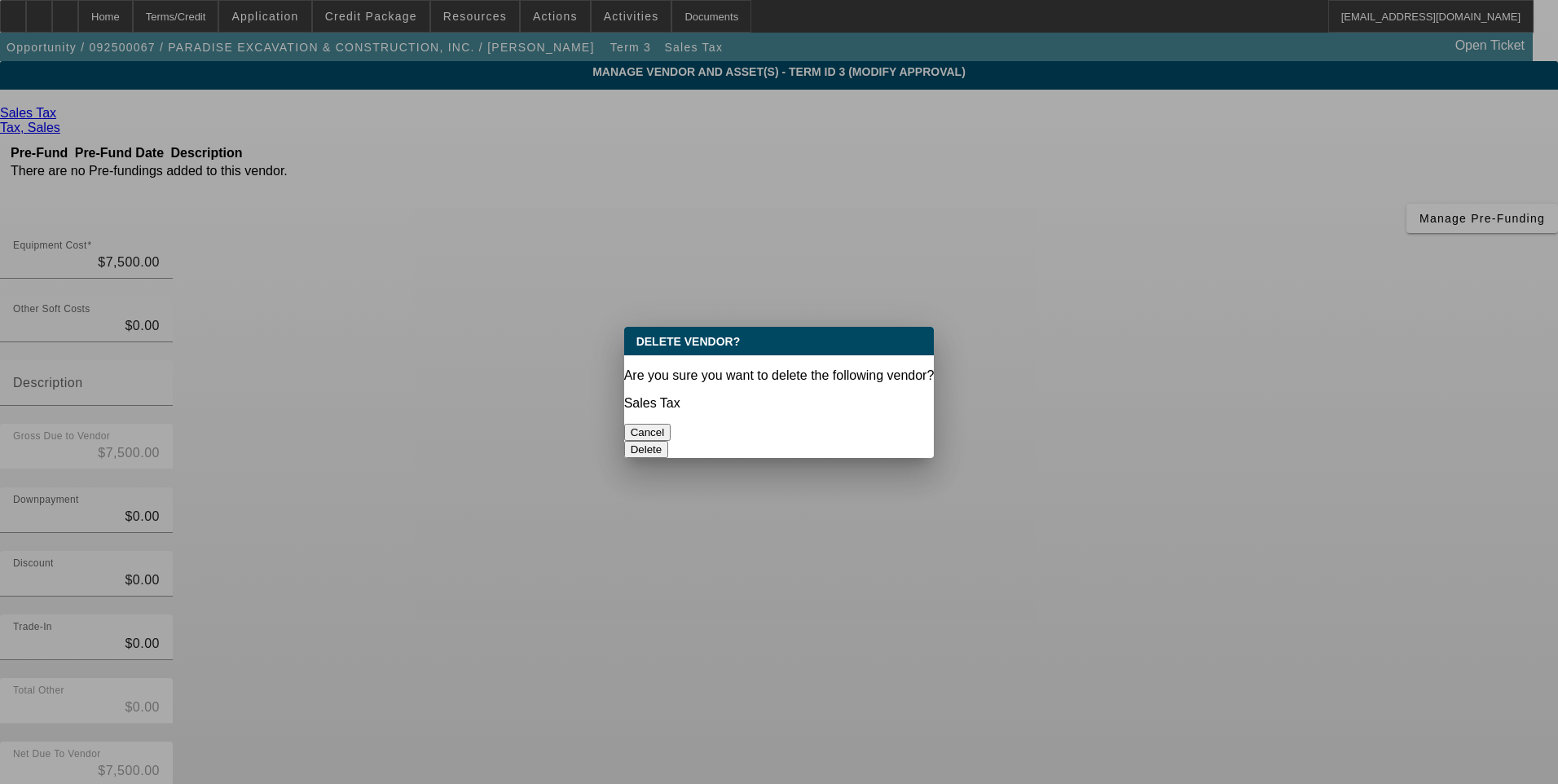
click at [669, 441] on button "Delete" at bounding box center [646, 449] width 45 height 17
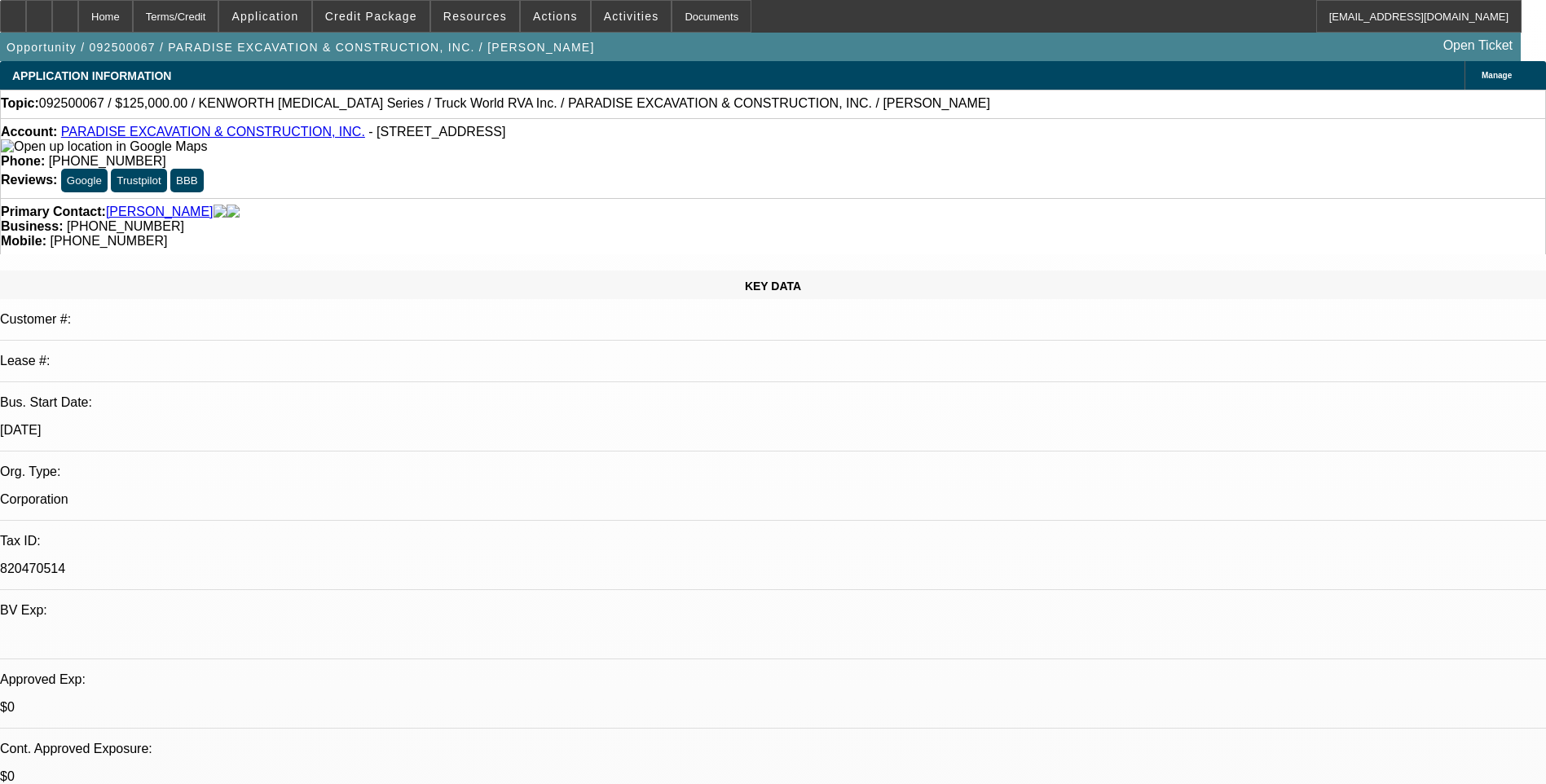
select select "0"
select select "6"
select select "0"
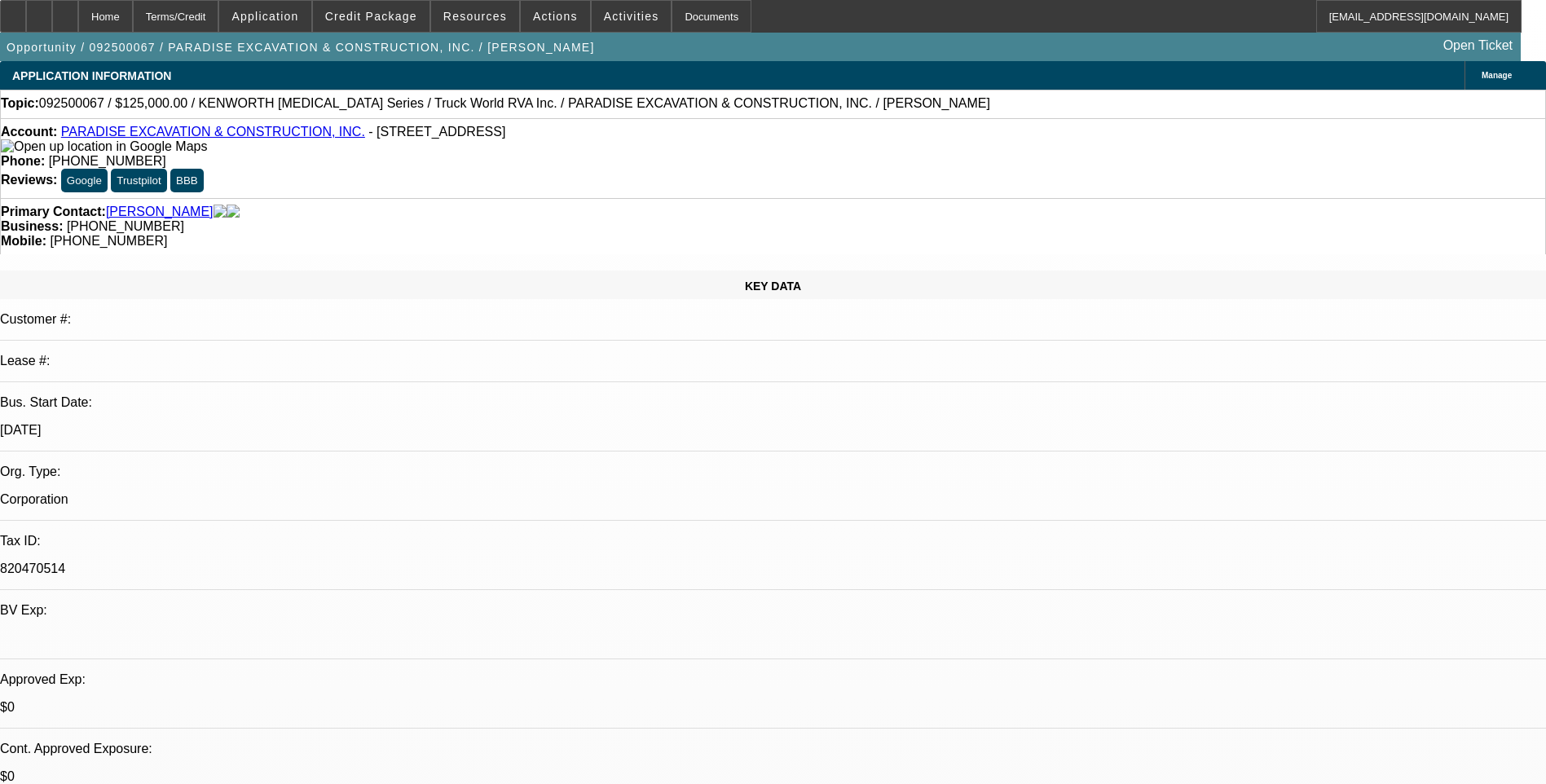
select select "0"
select select "6"
select select "0"
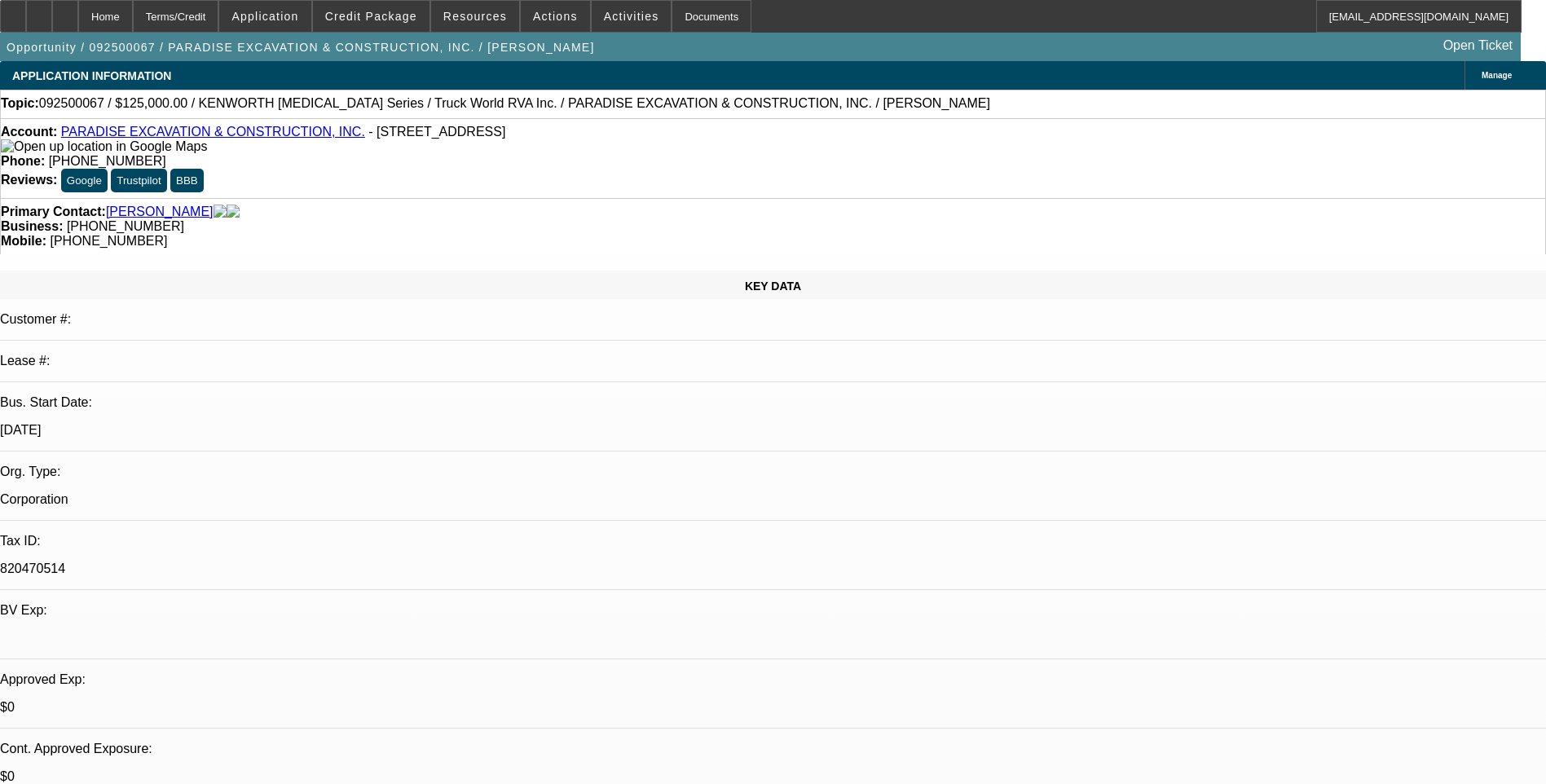
select select "0"
select select "6"
click at [219, 15] on div "Terms/Credit" at bounding box center [175, 16] width 86 height 32
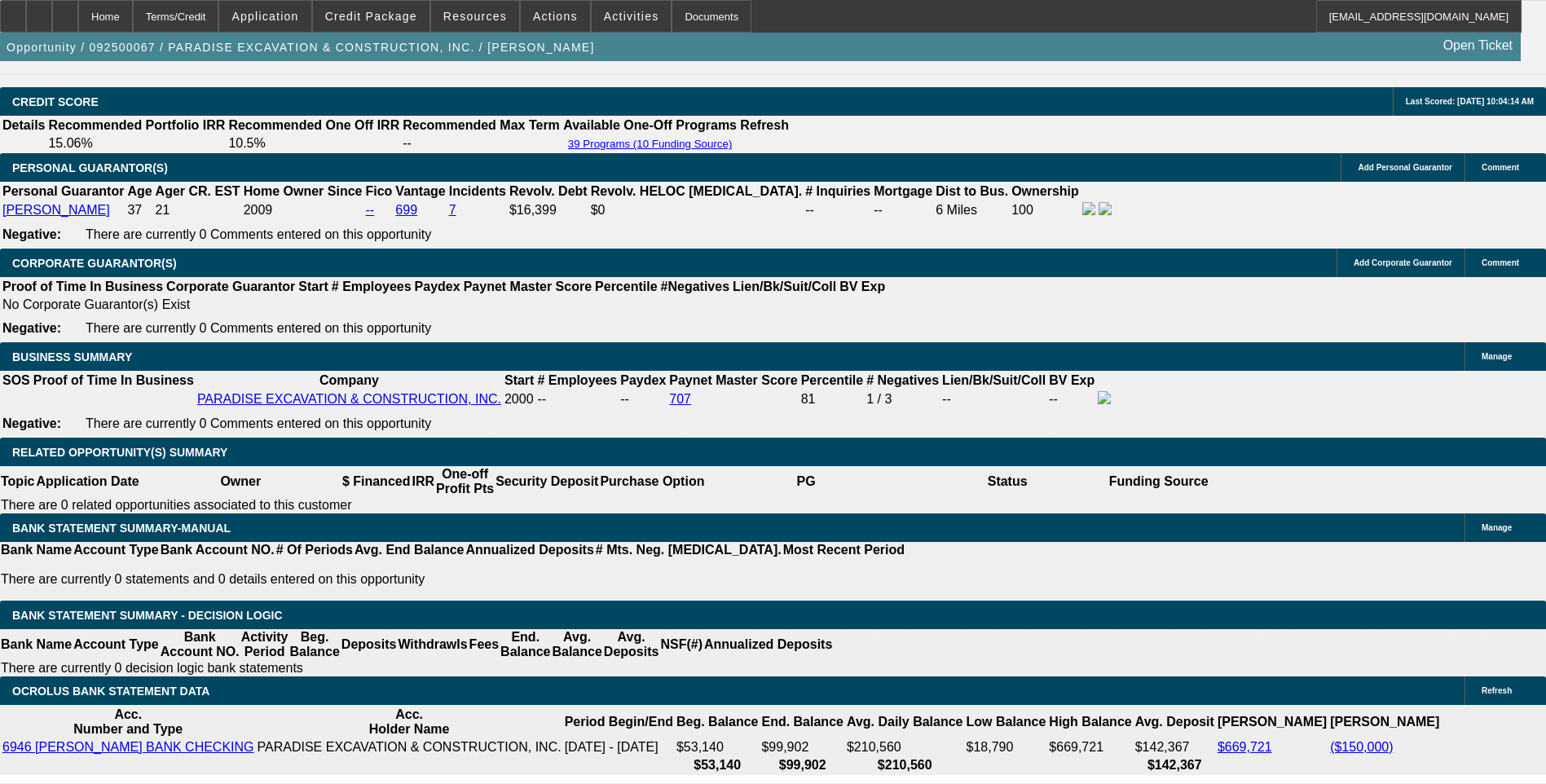
scroll to position [2401, 0]
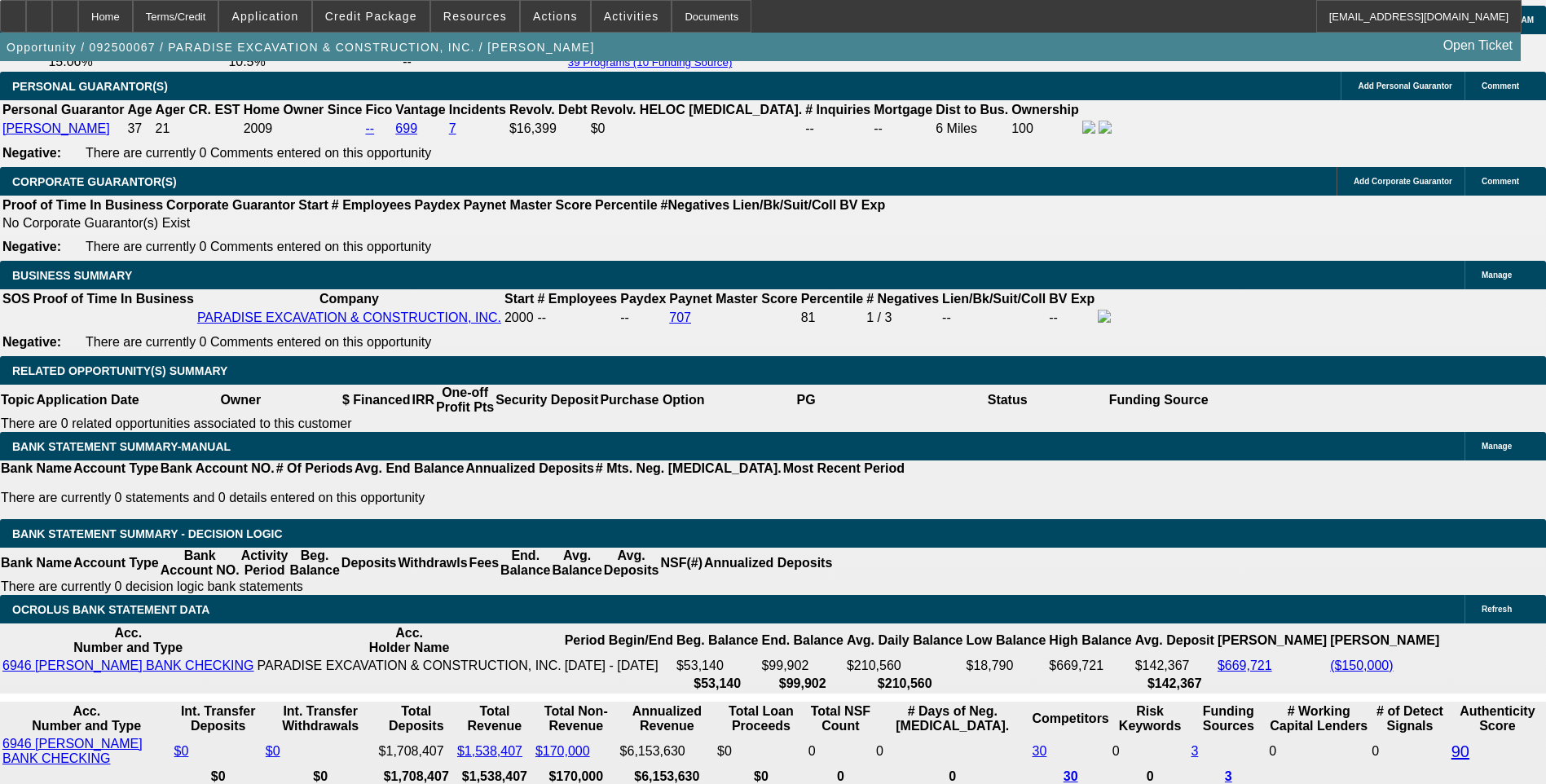
type input "UNKNOWN"
type input "8."
type input "$2,534.55"
type input "8.8"
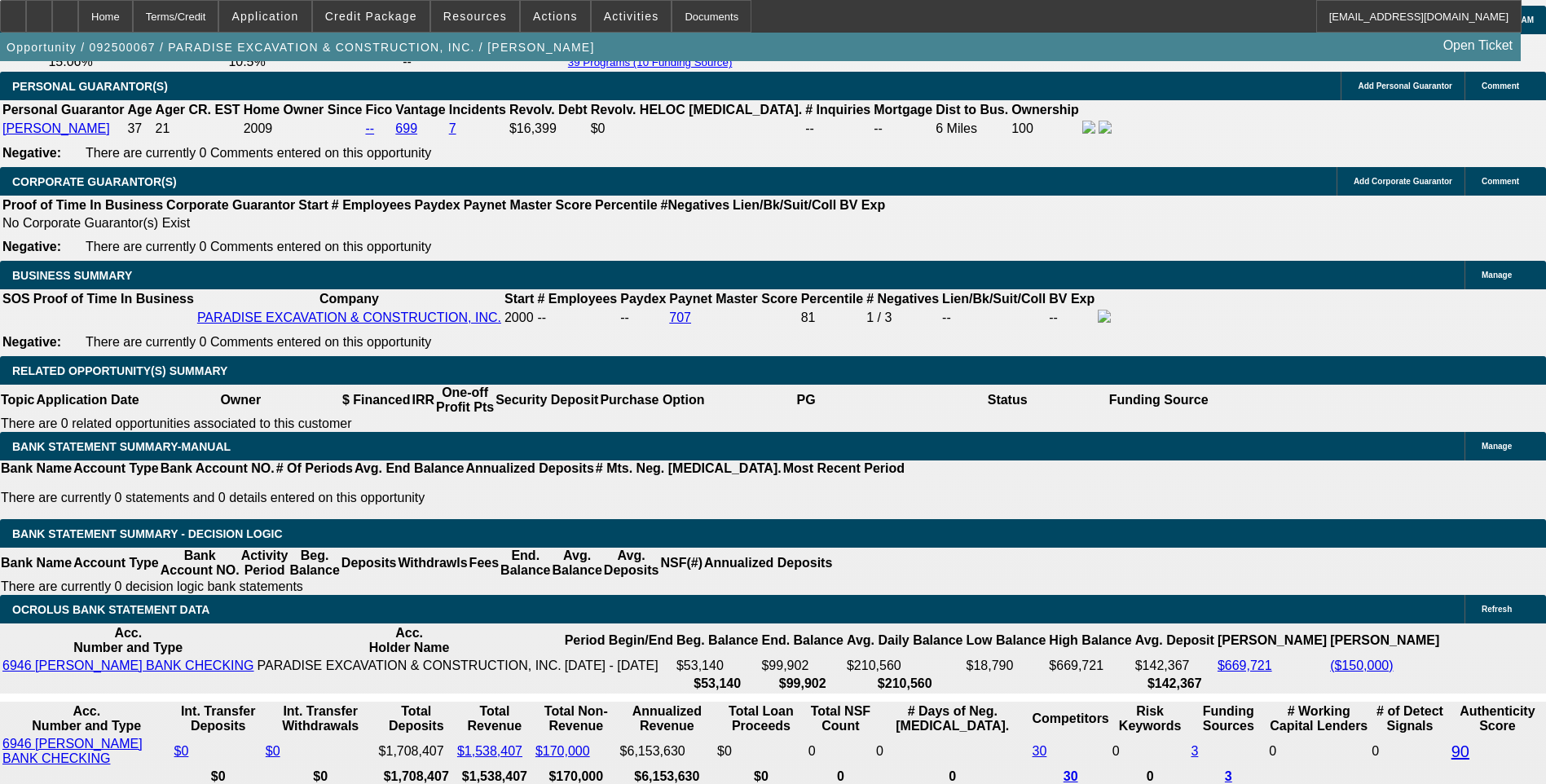
type input "$2,582.68"
type input "8.8"
type input "258"
type input "2580"
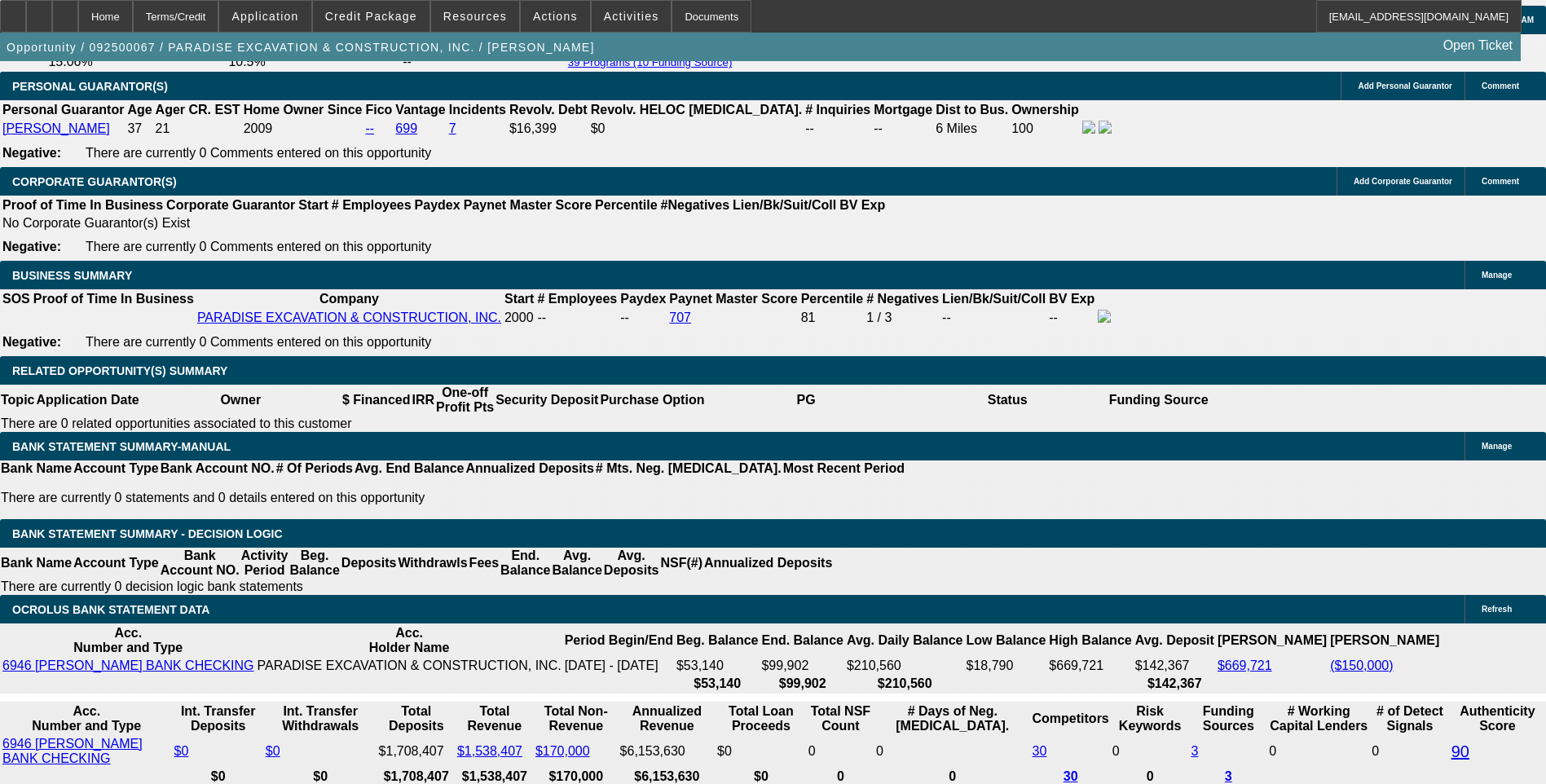
type input "8.8"
type input "$2,580.00"
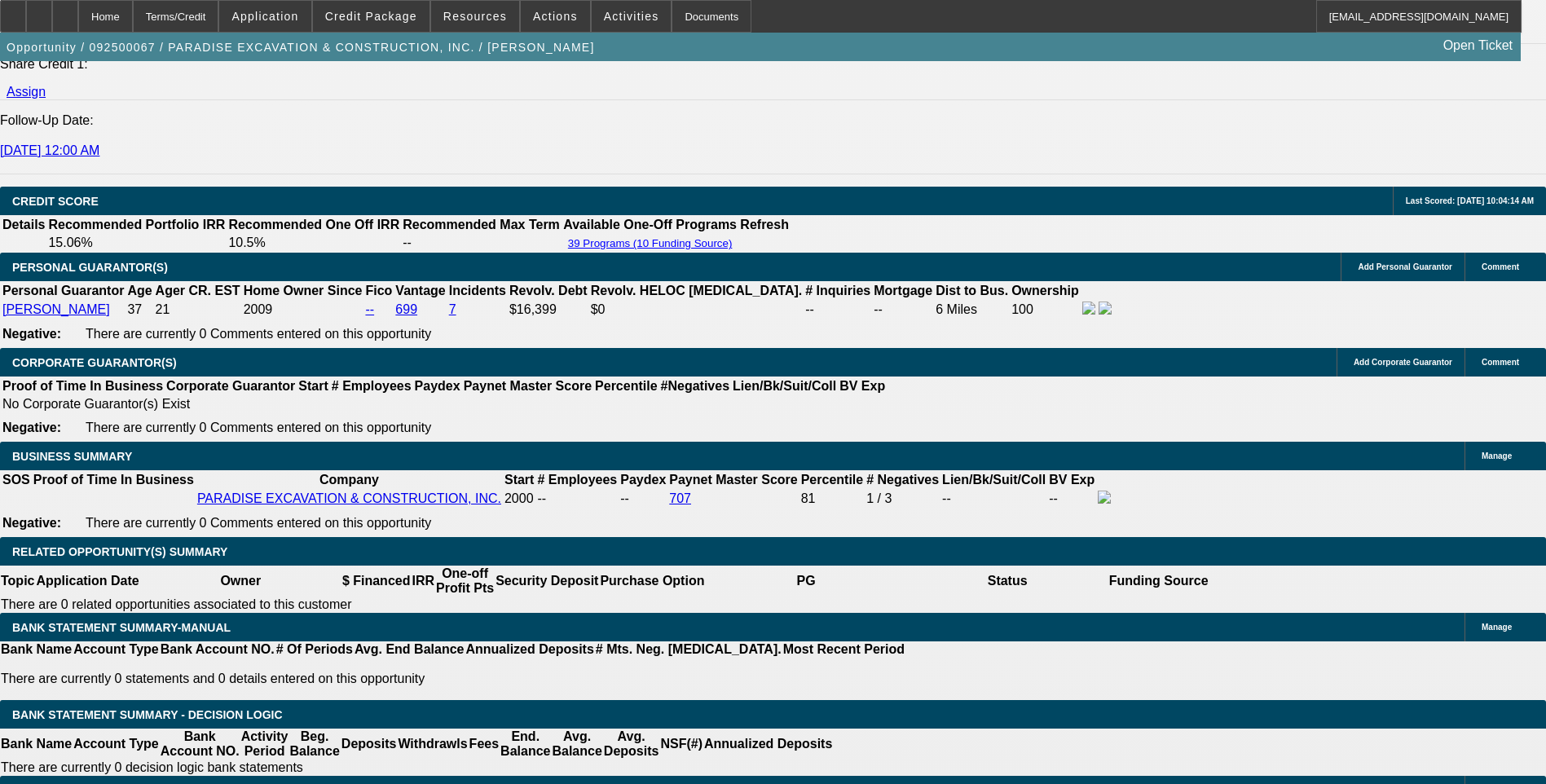
scroll to position [2157, 0]
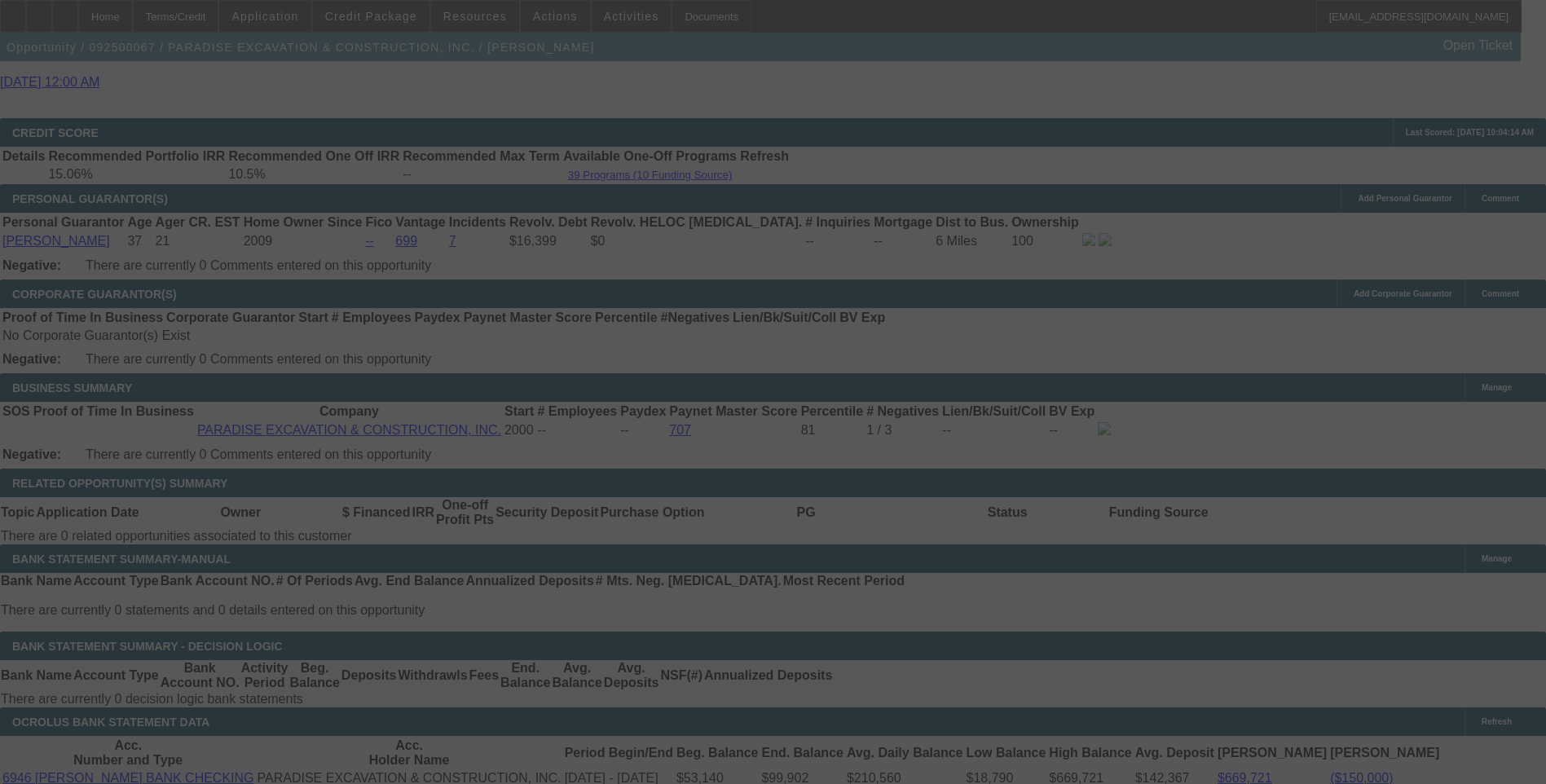
scroll to position [2320, 0]
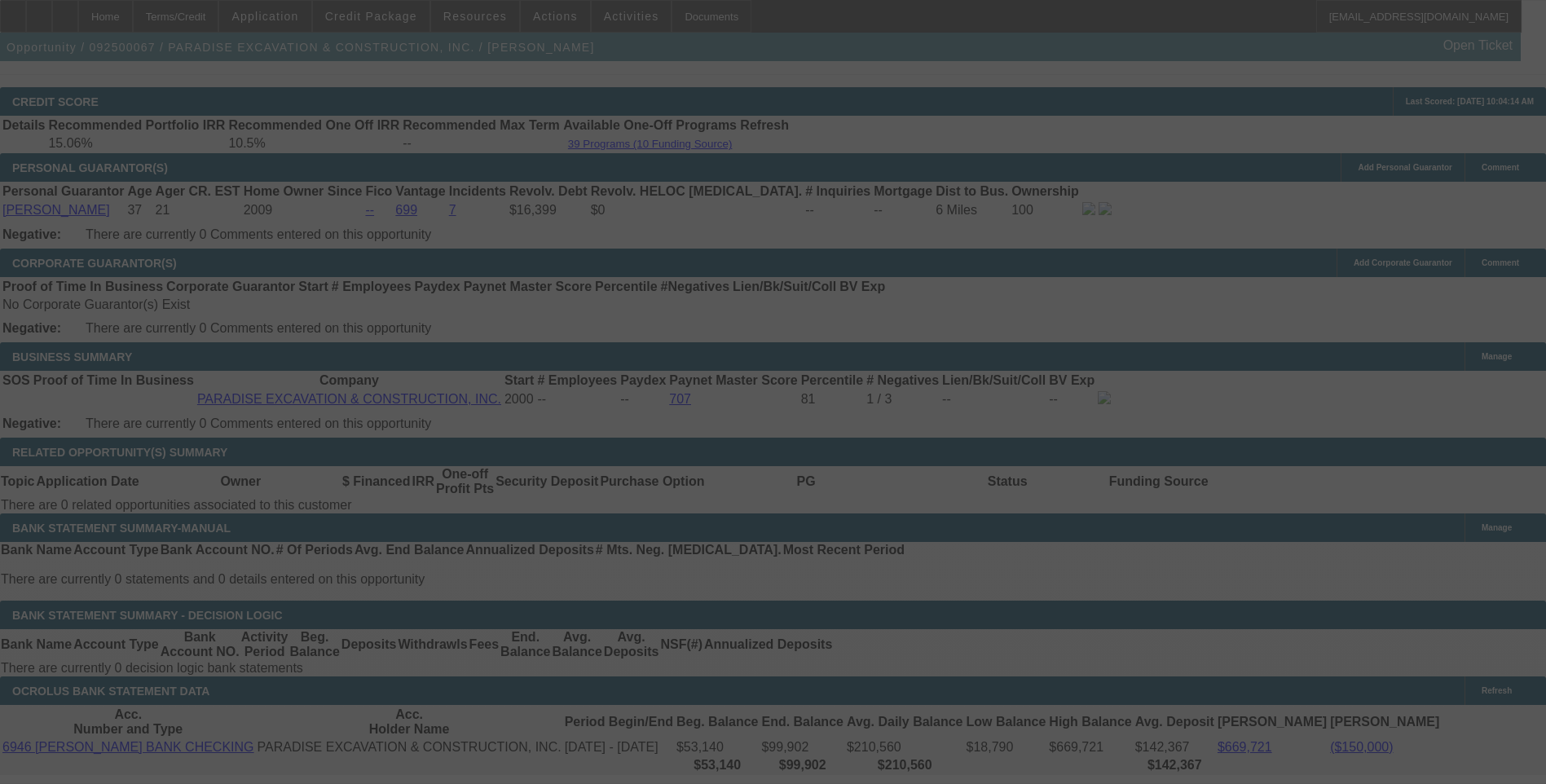
select select "0"
select select "6"
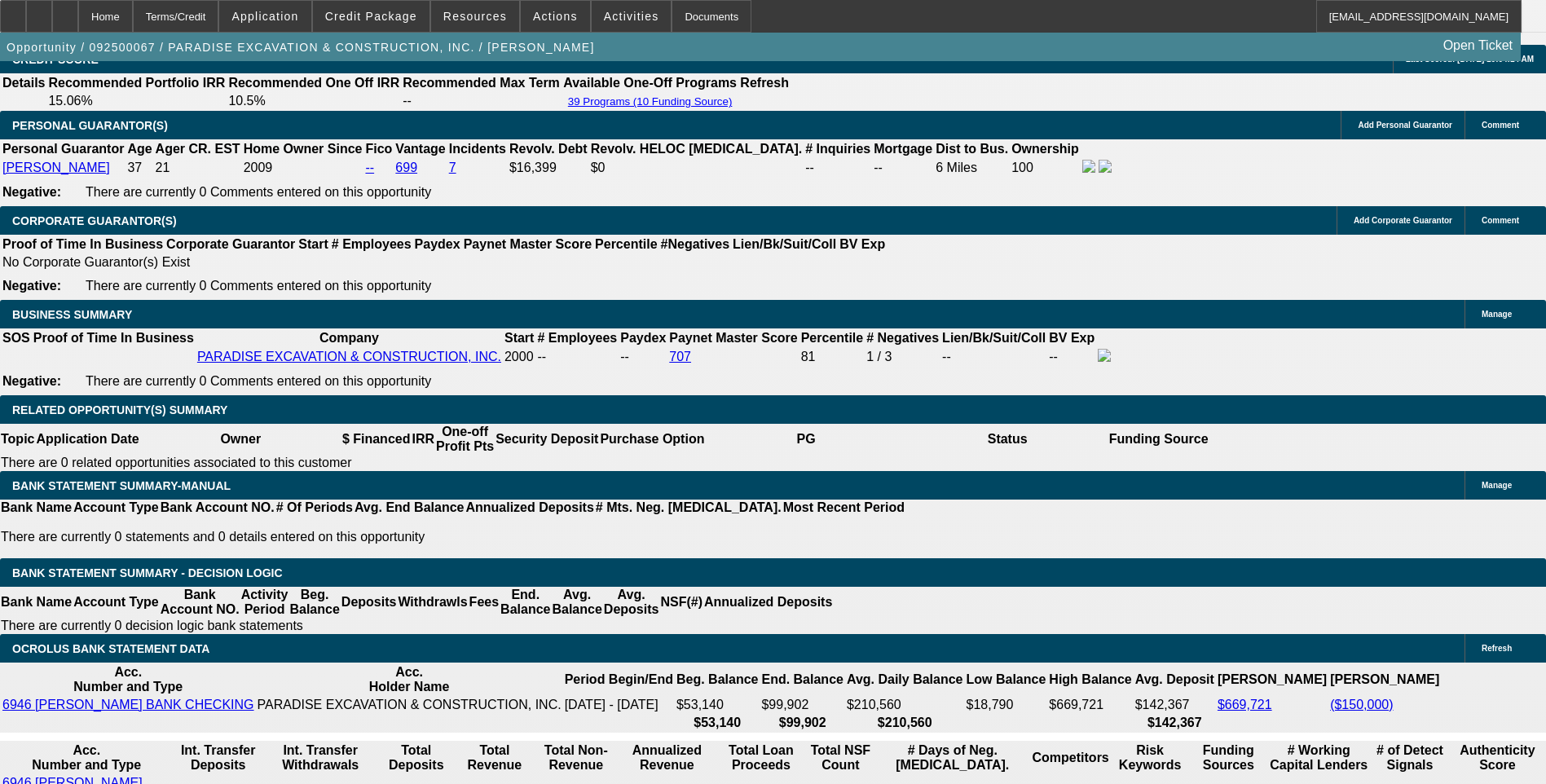
scroll to position [2401, 0]
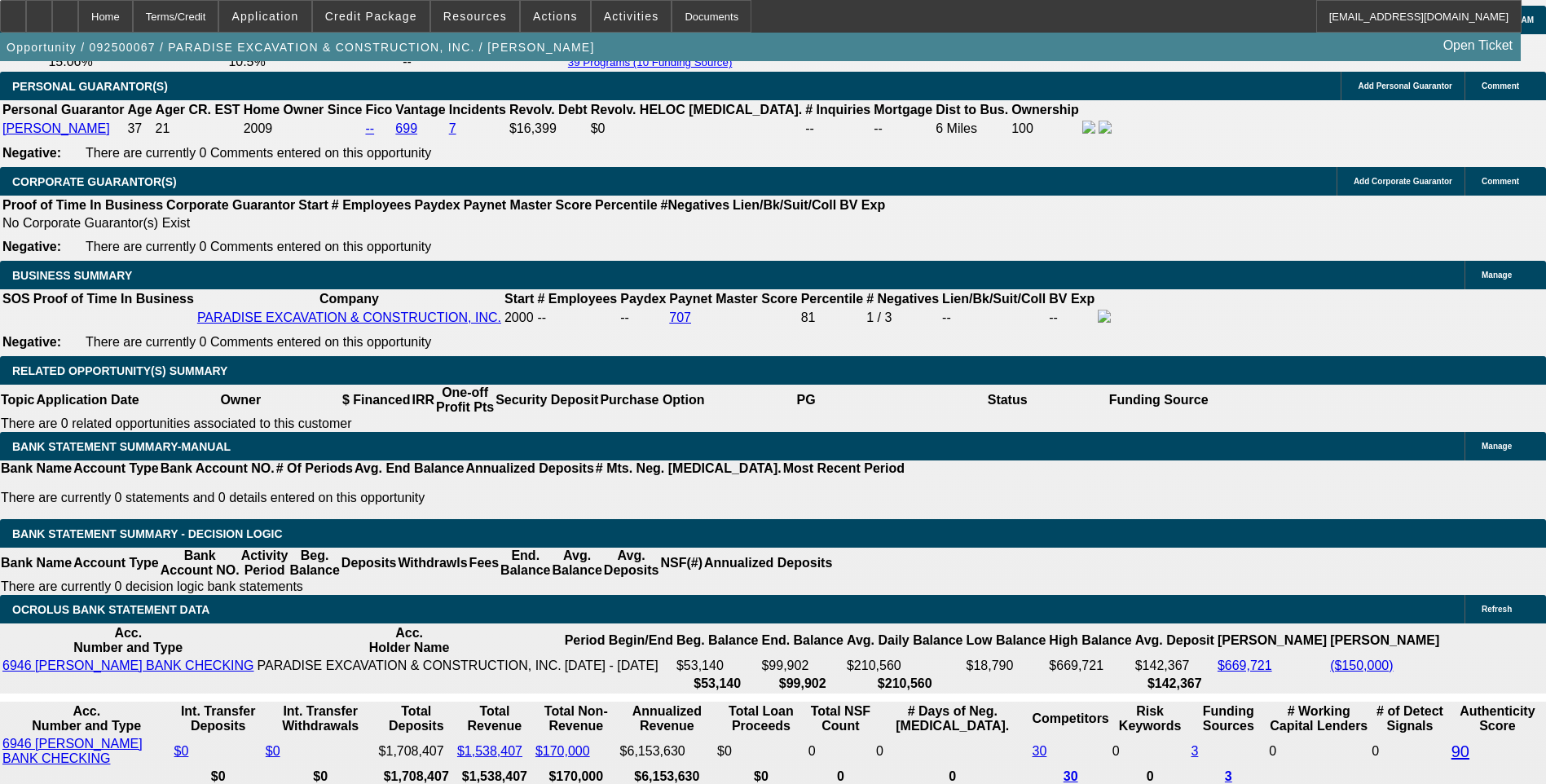
click at [605, 14] on span "Activities" at bounding box center [632, 16] width 55 height 13
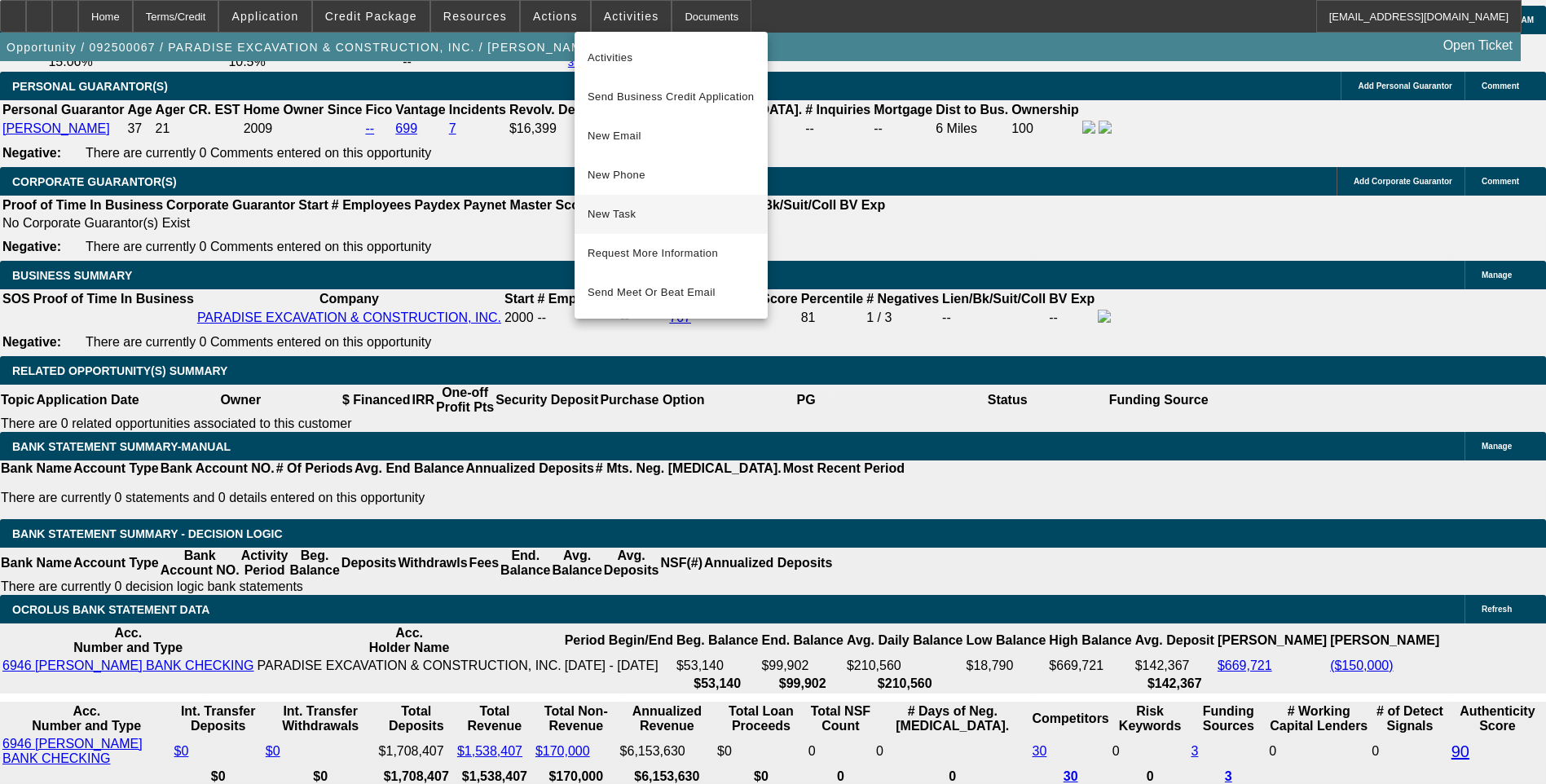
click at [653, 208] on span "New Task" at bounding box center [671, 214] width 167 height 20
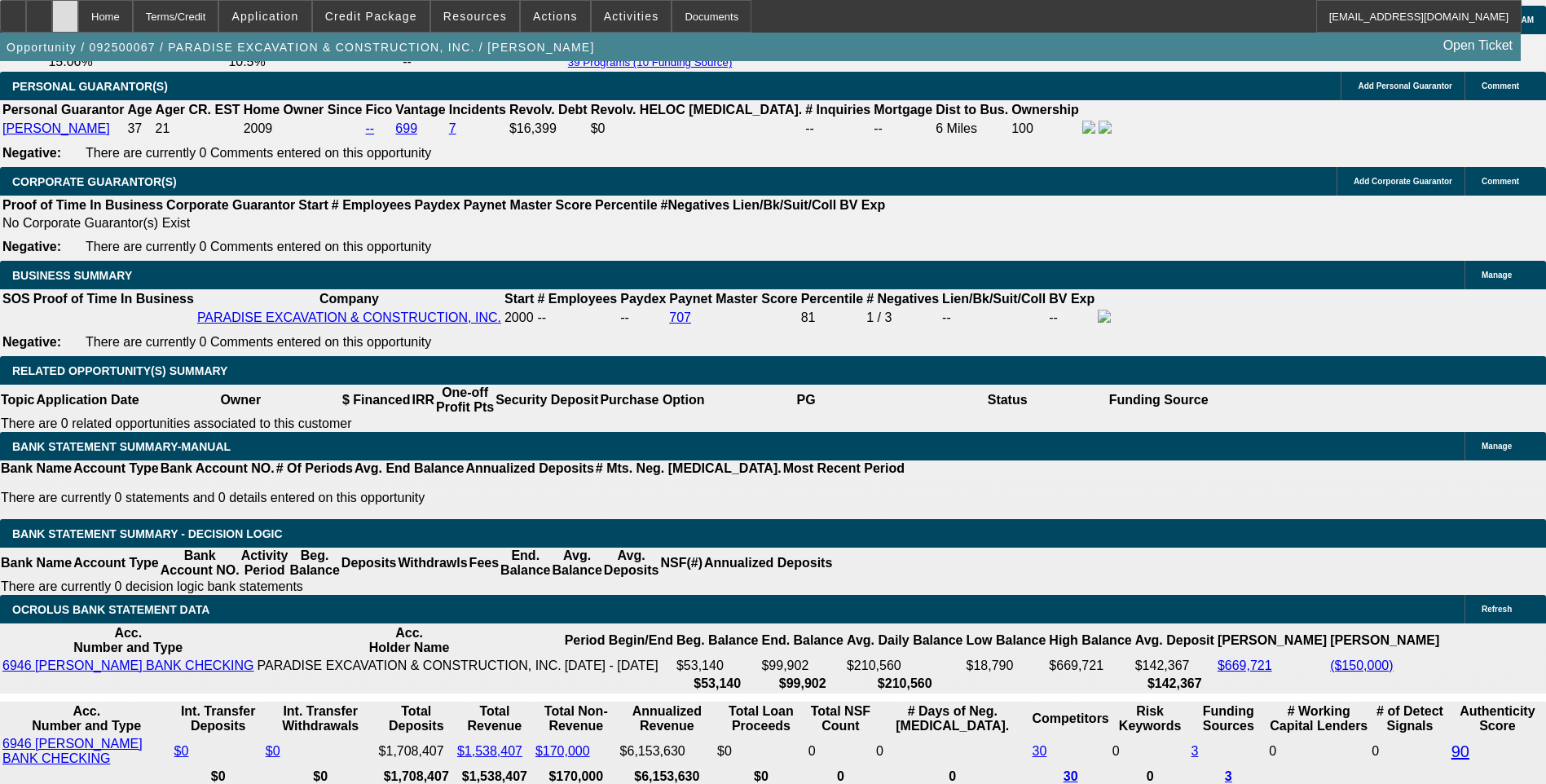
click at [65, 10] on icon at bounding box center [65, 10] width 0 height 0
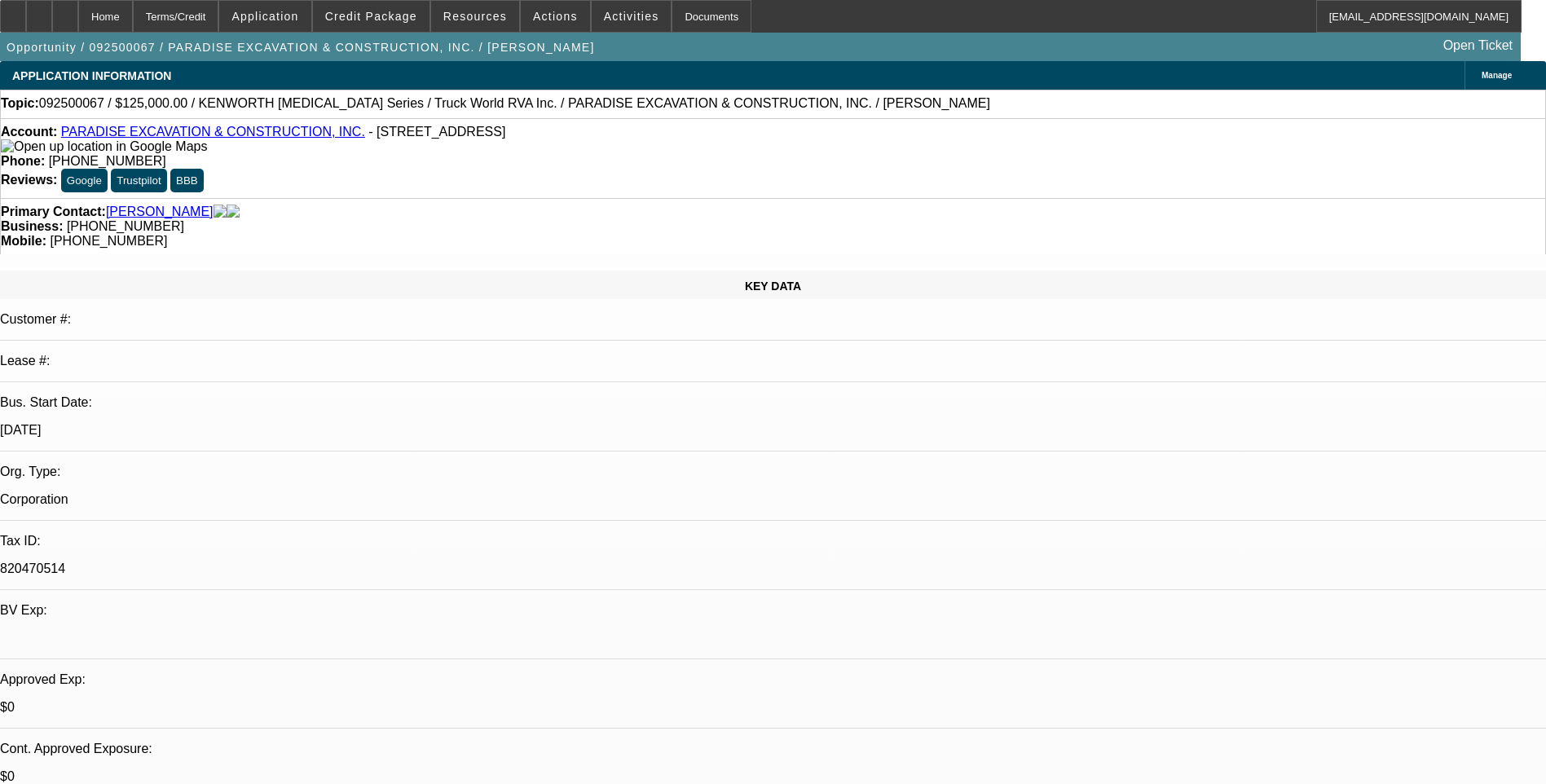
select select "0"
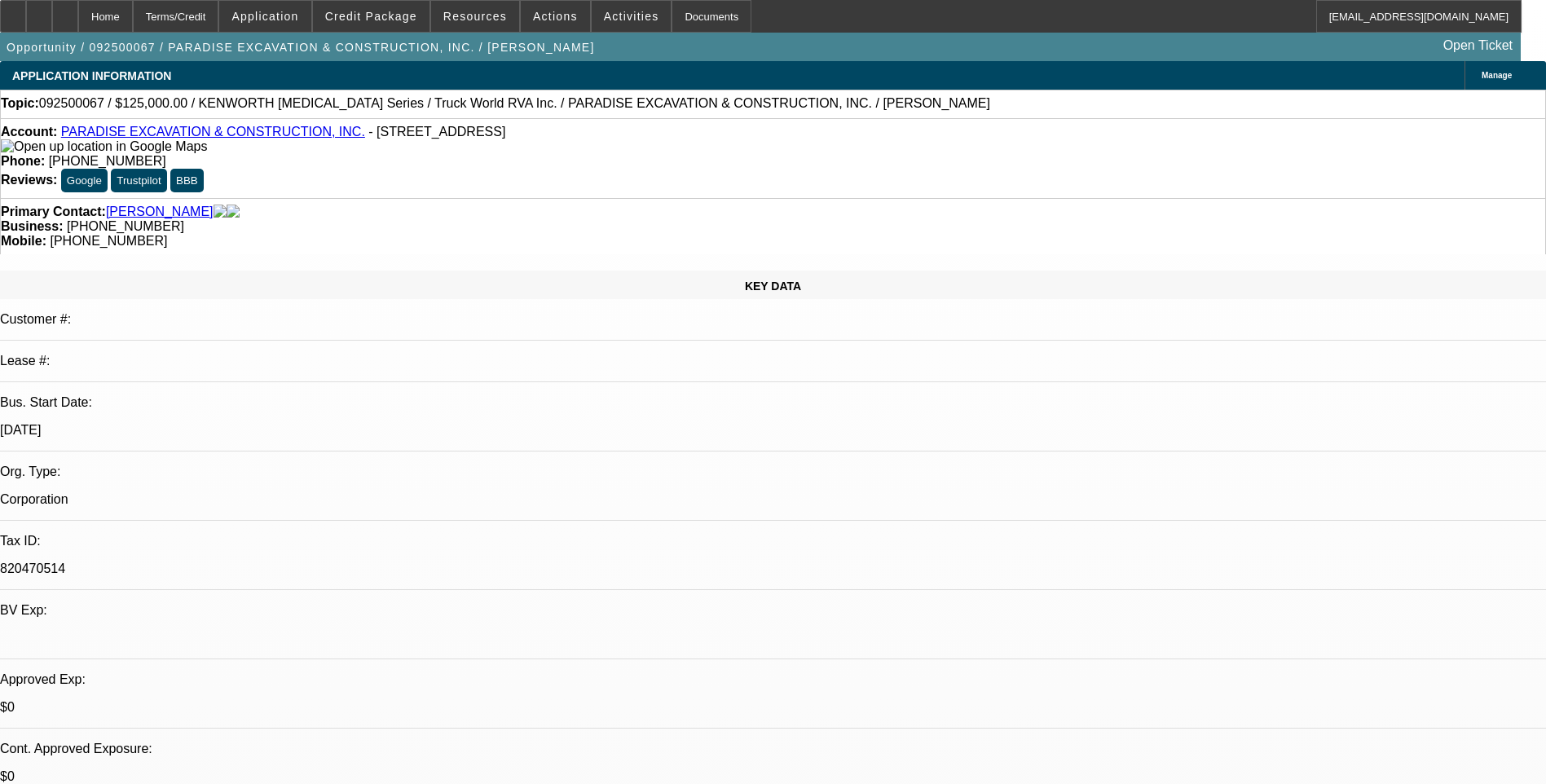
select select "0"
select select "1"
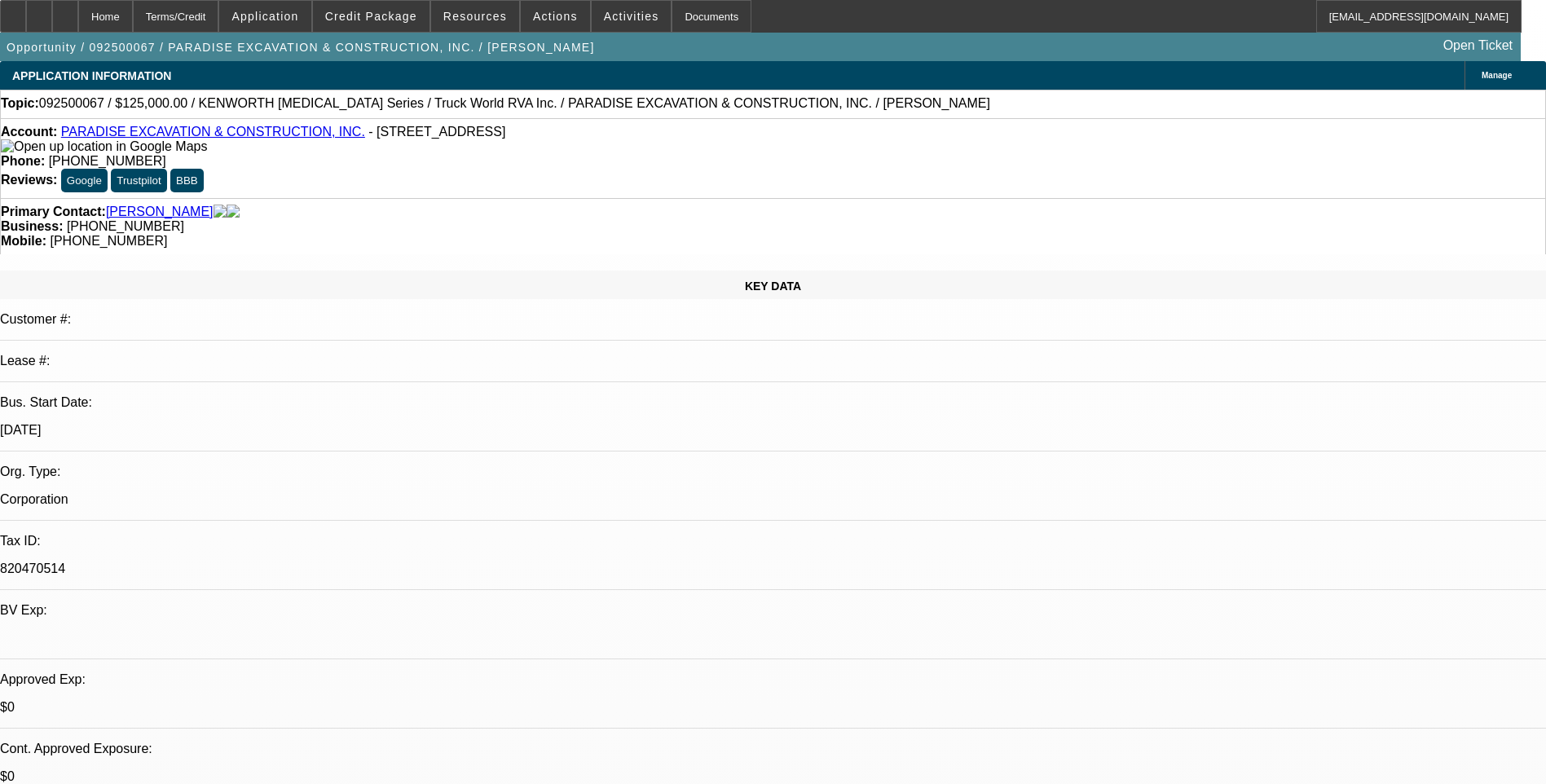
select select "1"
select select "6"
select select "1"
select select "6"
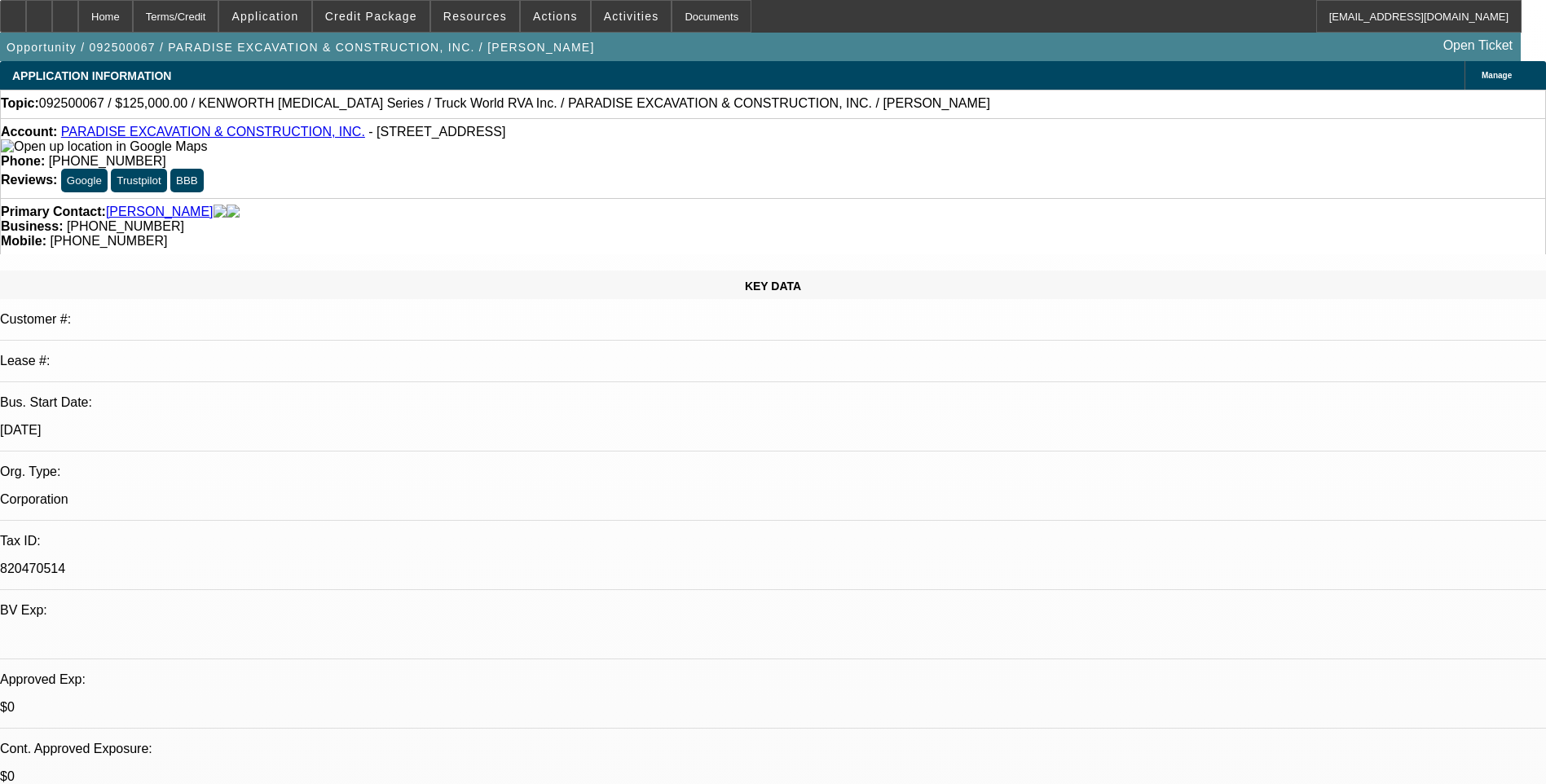
select select "1"
select select "6"
